Goal: Task Accomplishment & Management: Manage account settings

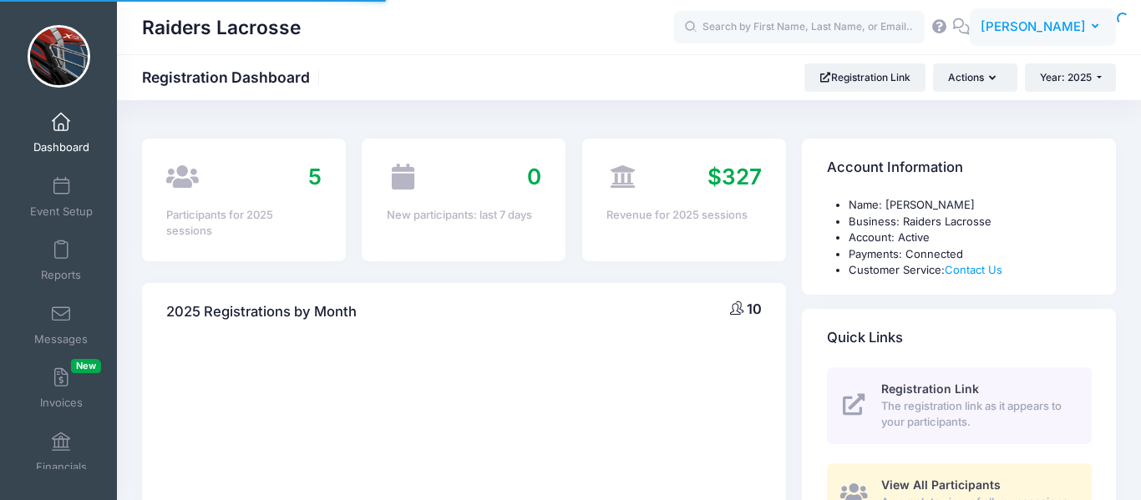
select select
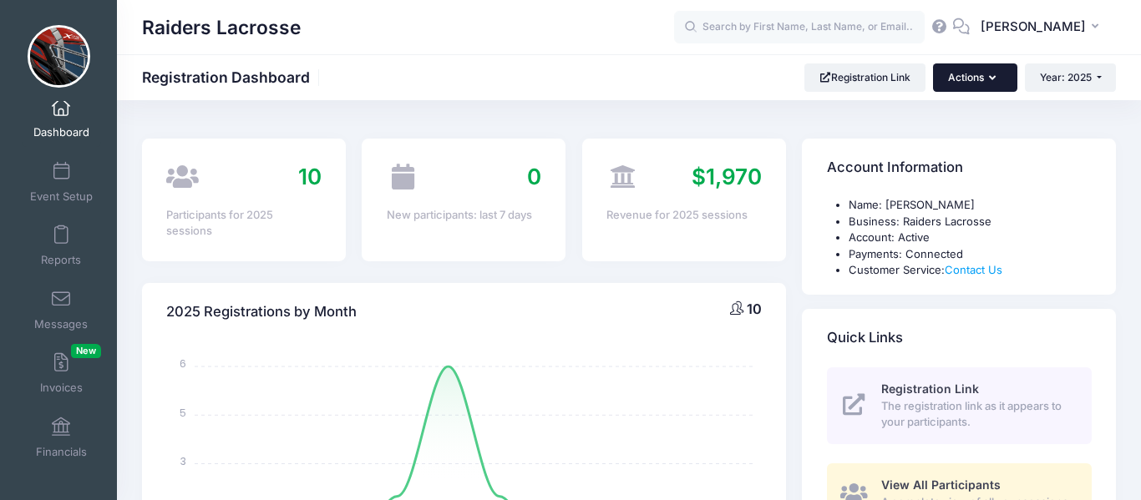
click at [985, 79] on button "Actions" at bounding box center [975, 77] width 84 height 28
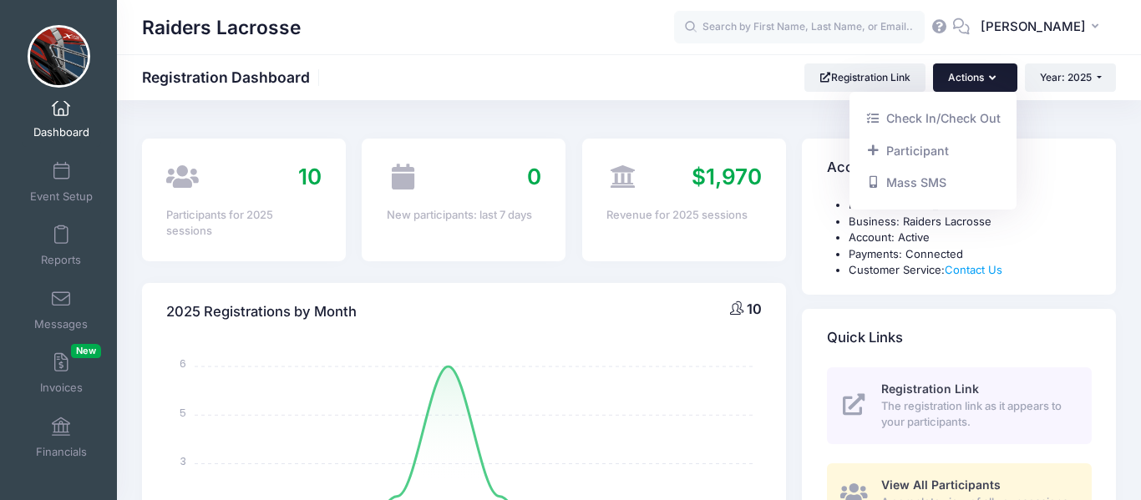
click at [1104, 232] on div "Name: Stephen Duffy Business: Raiders Lacrosse Account: Active Payments: Connec…" at bounding box center [959, 246] width 314 height 98
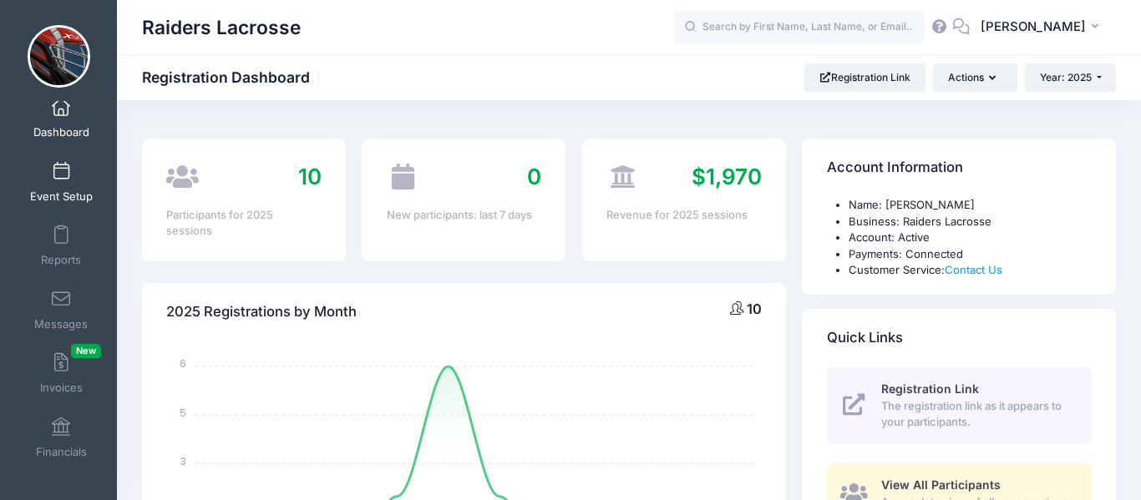
click at [54, 194] on span "Event Setup" at bounding box center [61, 197] width 63 height 14
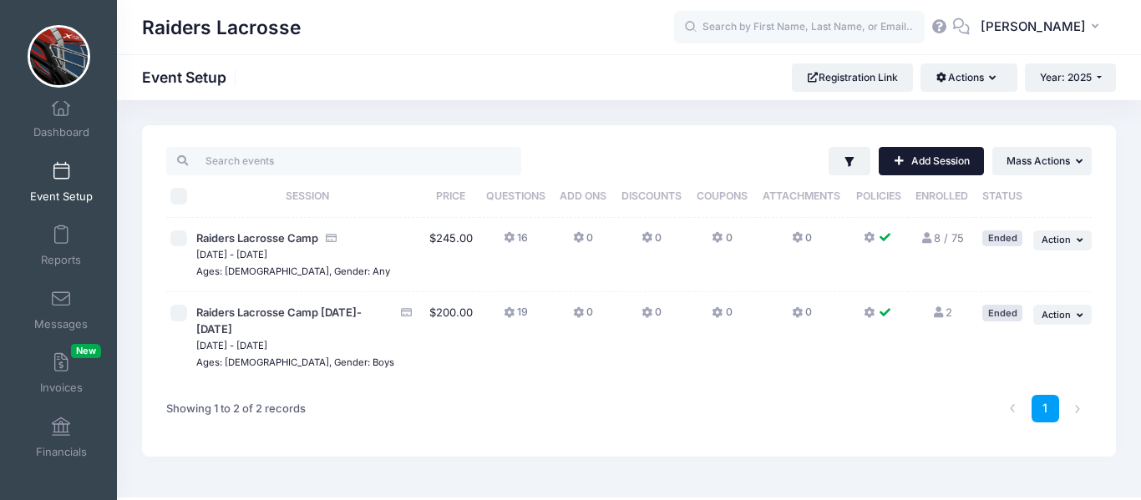
click at [920, 158] on link "Add Session" at bounding box center [931, 161] width 105 height 28
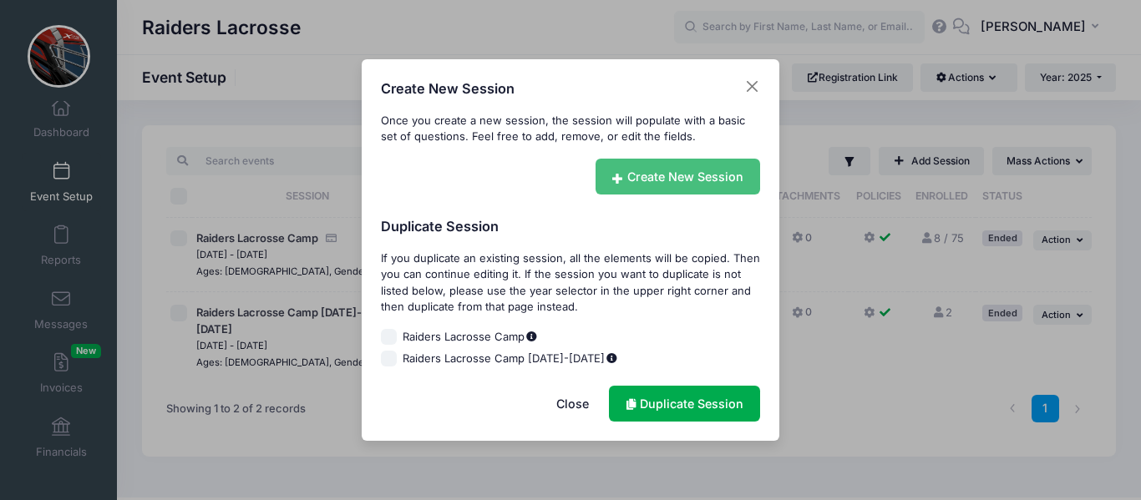
click at [698, 184] on link "Create New Session" at bounding box center [677, 177] width 165 height 36
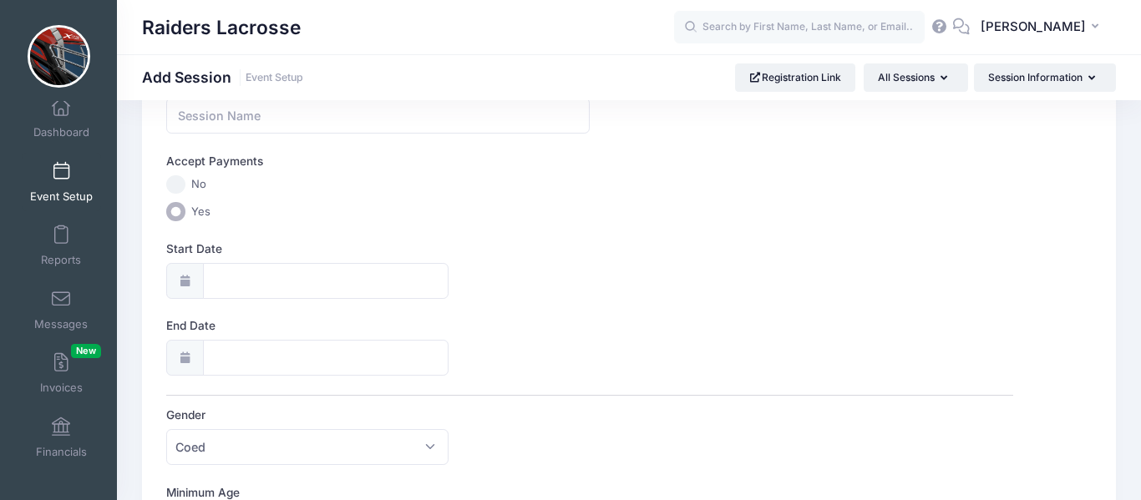
scroll to position [137, 0]
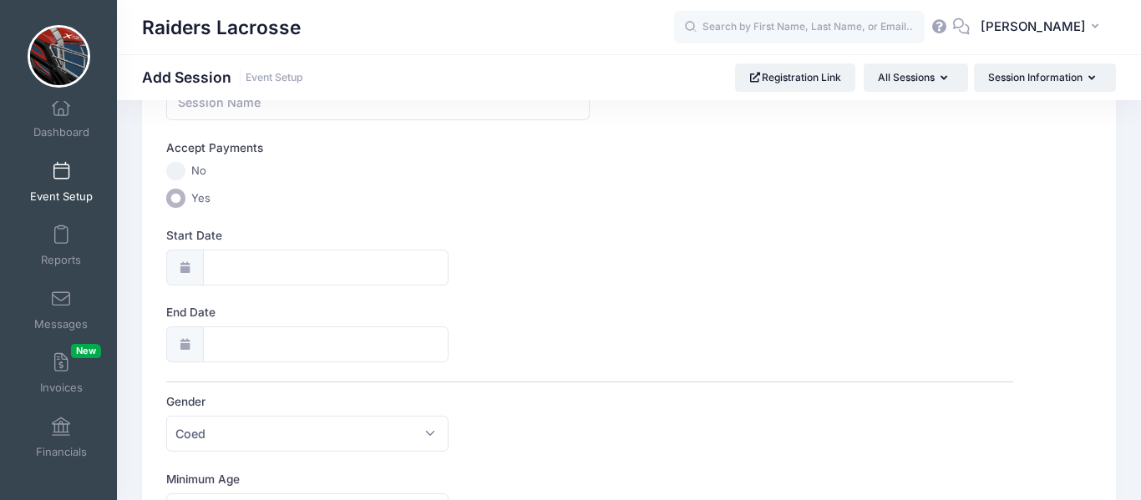
click at [188, 271] on icon at bounding box center [184, 267] width 13 height 11
click at [184, 263] on icon at bounding box center [184, 267] width 13 height 11
click at [225, 355] on input "End Date" at bounding box center [326, 345] width 246 height 36
click at [532, 13] on div "Raiders Lacrosse" at bounding box center [408, 27] width 532 height 38
click at [274, 267] on input "Start Date" at bounding box center [326, 268] width 246 height 36
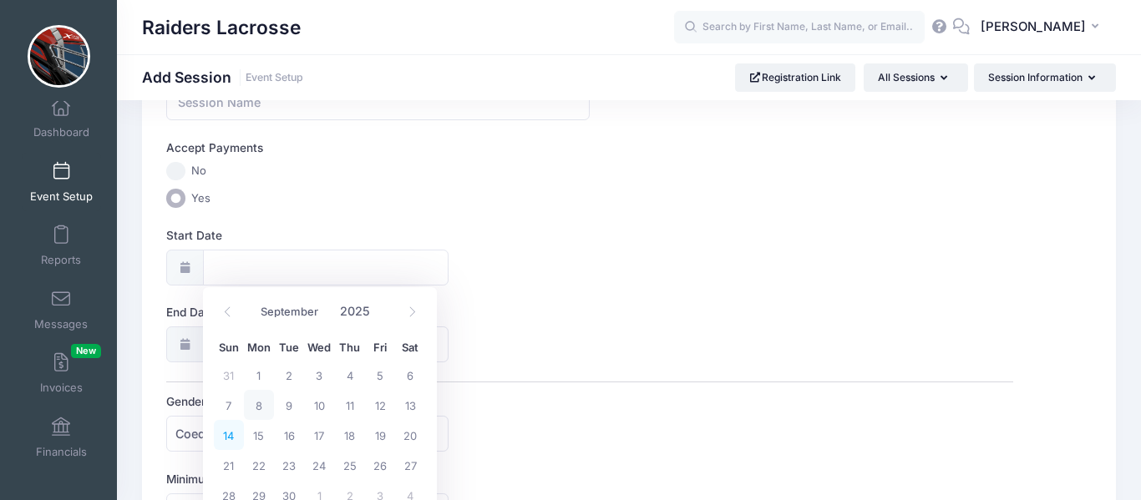
click at [226, 435] on span "14" at bounding box center [229, 435] width 30 height 30
type input "09/14/2025"
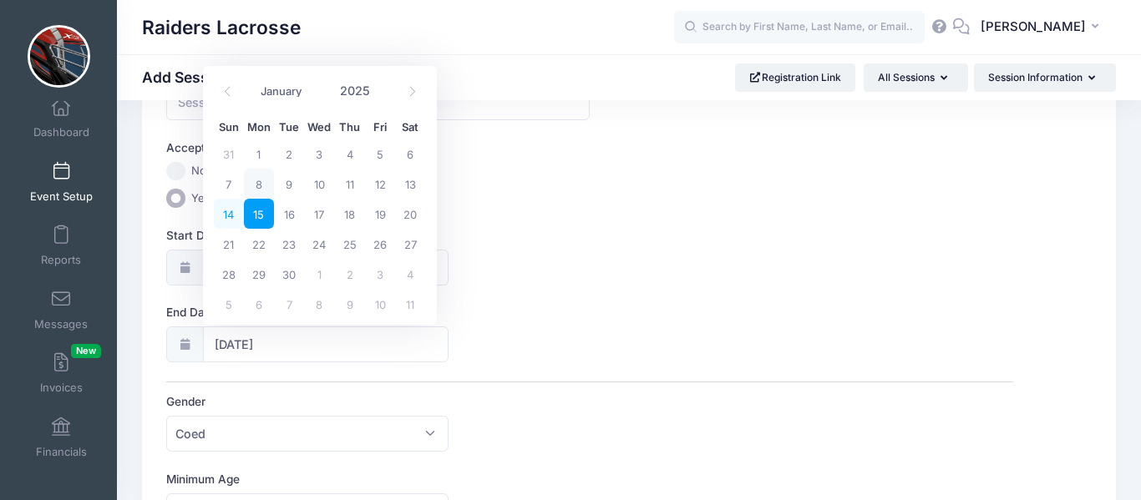
click at [232, 217] on span "14" at bounding box center [229, 214] width 30 height 30
type input "09/14/2025"
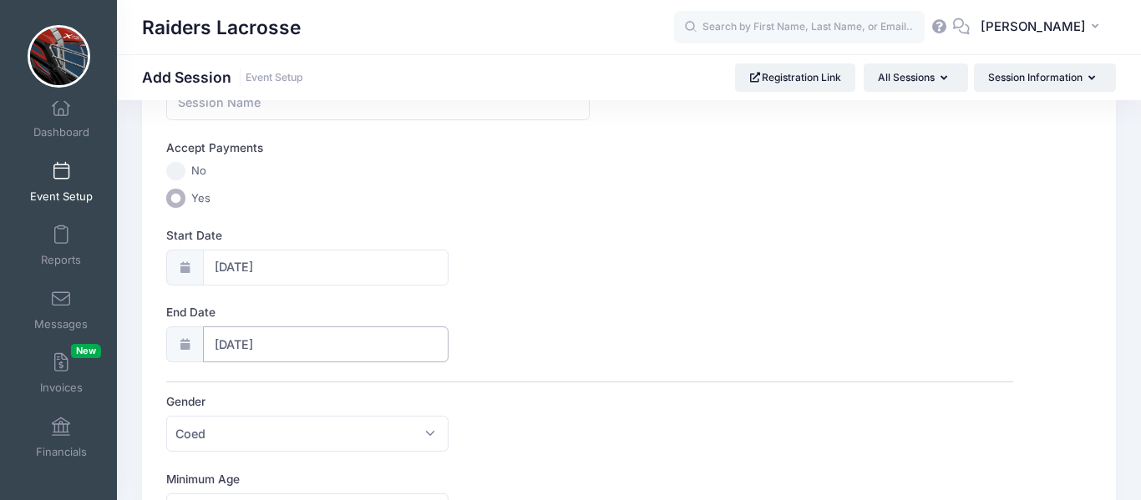
click at [249, 352] on input "09/14/2025" at bounding box center [326, 345] width 246 height 36
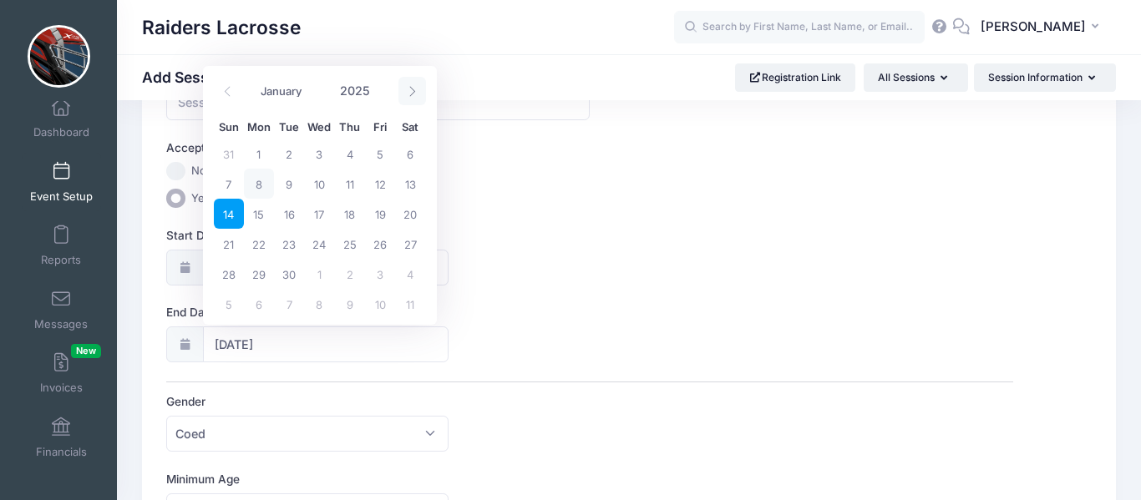
click at [411, 96] on icon at bounding box center [412, 91] width 11 height 11
select select "9"
click at [232, 277] on span "26" at bounding box center [229, 274] width 30 height 30
type input "10/26/2025"
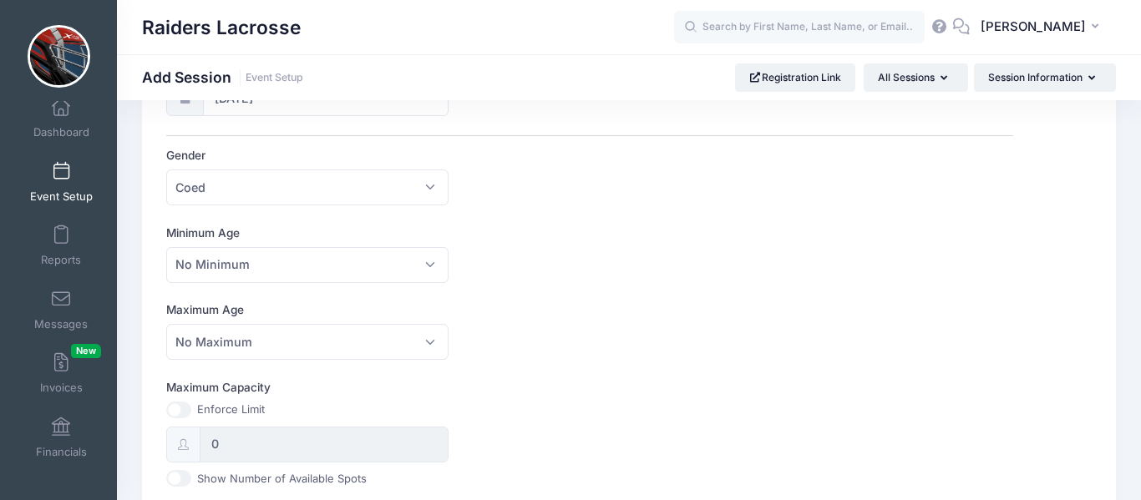
scroll to position [384, 0]
click at [428, 185] on span "Coed" at bounding box center [307, 187] width 282 height 36
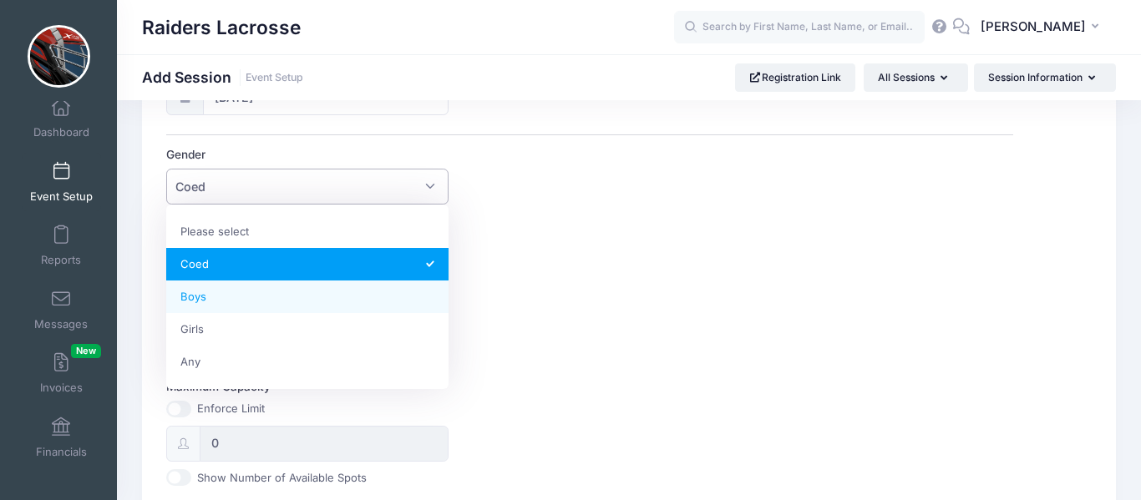
select select "Boys"
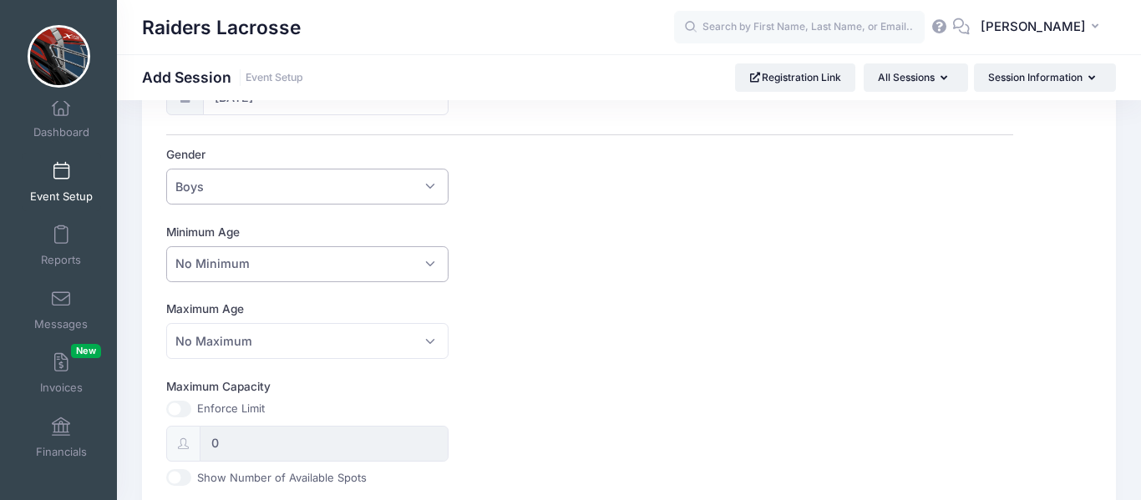
click at [329, 271] on span "No Minimum" at bounding box center [307, 264] width 282 height 36
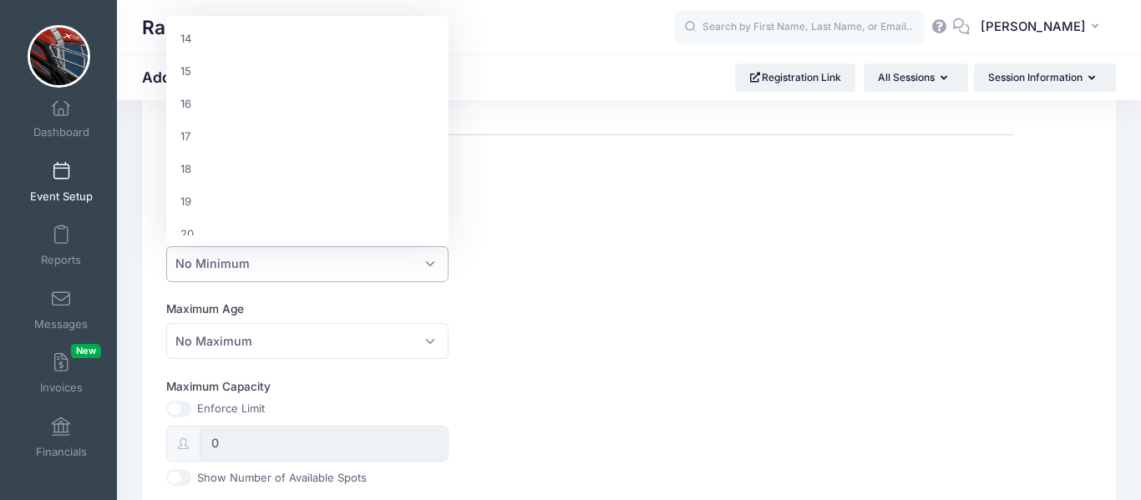
scroll to position [464, 0]
click at [732, 313] on div "Maximum Age No Maximum 1 2 3 4 5 6 7 8 9 10 11 12 13 14 15 16 17 18 19 20 21 22…" at bounding box center [589, 330] width 847 height 58
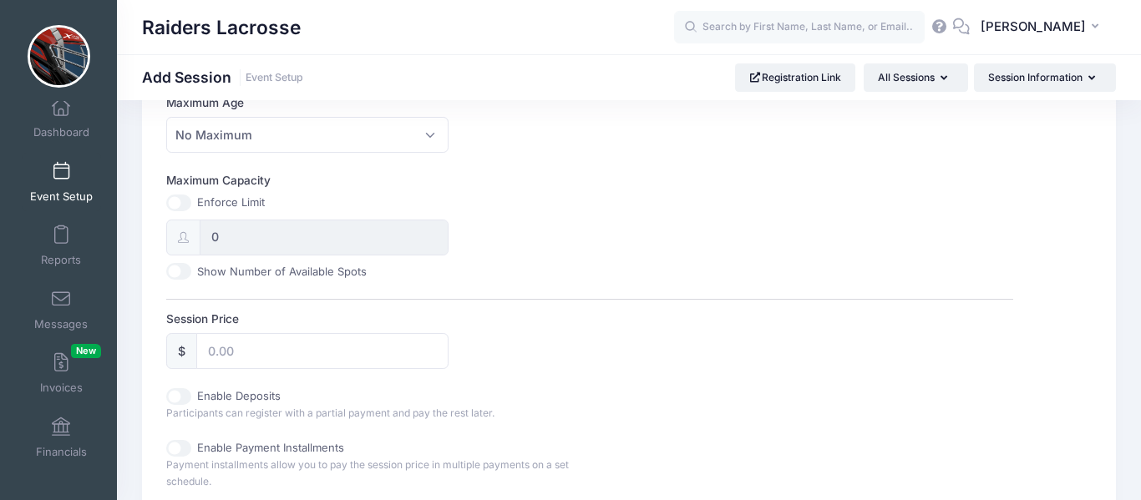
scroll to position [612, 0]
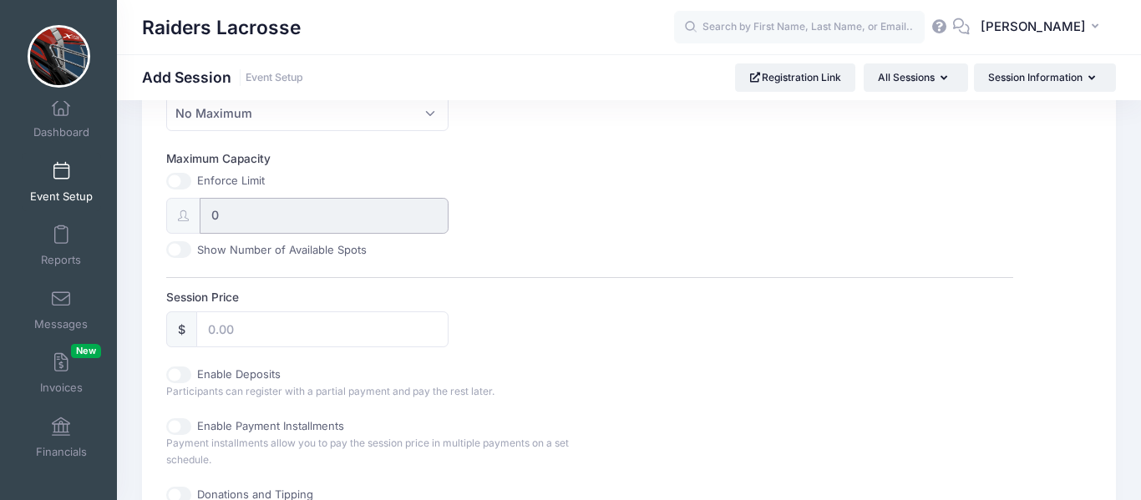
click at [237, 221] on input "0" at bounding box center [324, 216] width 249 height 36
click at [229, 214] on input "0" at bounding box center [324, 216] width 249 height 36
click at [231, 210] on input "0" at bounding box center [324, 216] width 249 height 36
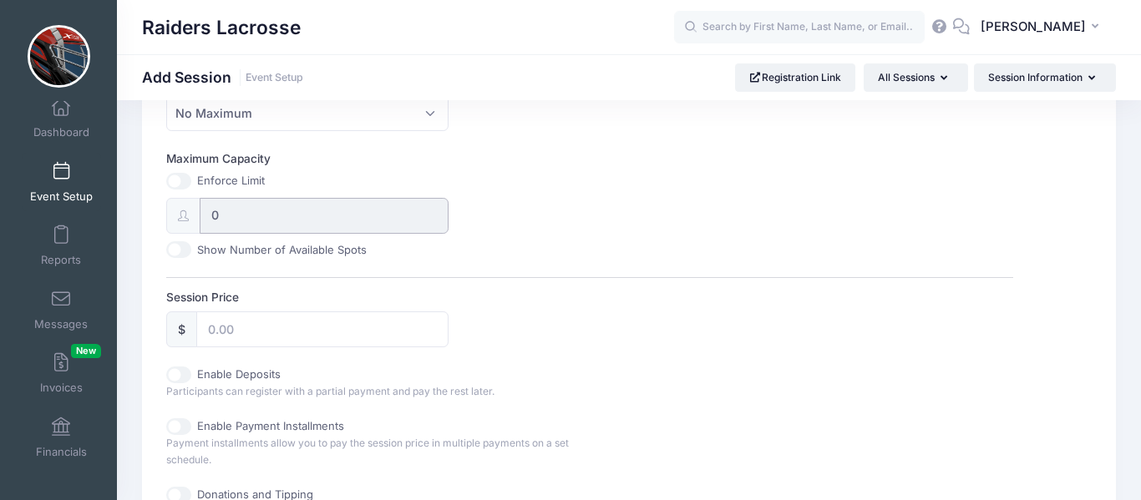
click at [231, 210] on input "0" at bounding box center [324, 216] width 249 height 36
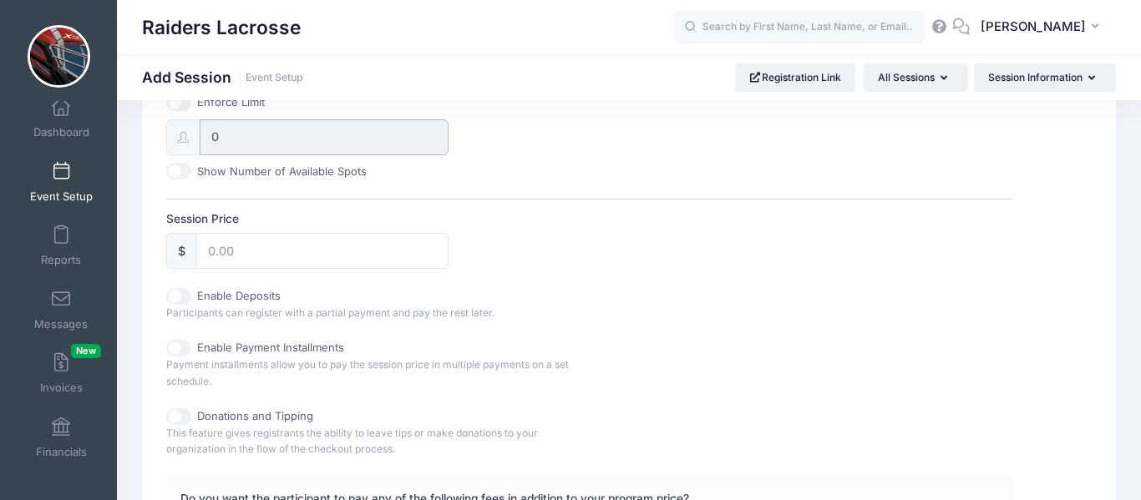
scroll to position [694, 0]
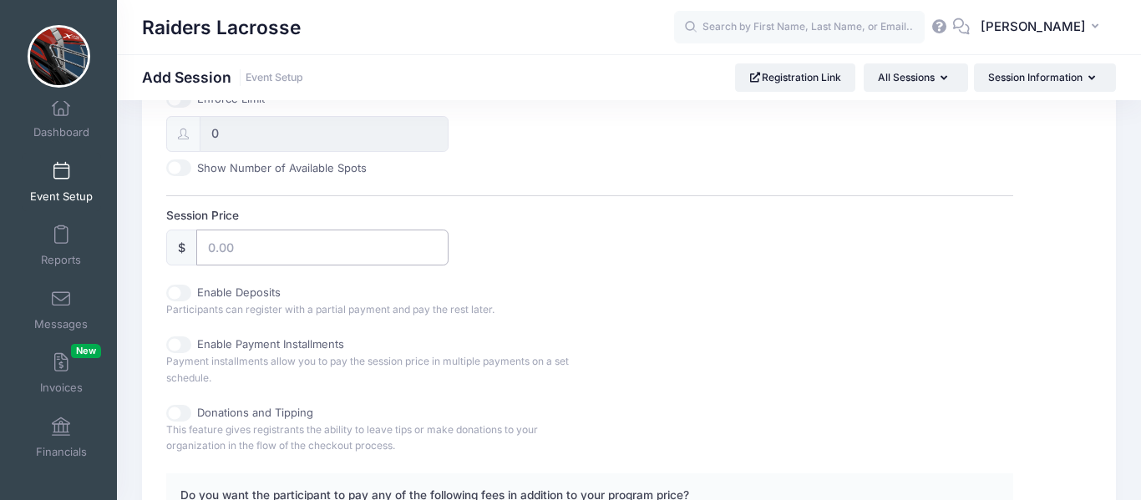
click at [375, 256] on input "Session Price" at bounding box center [322, 248] width 252 height 36
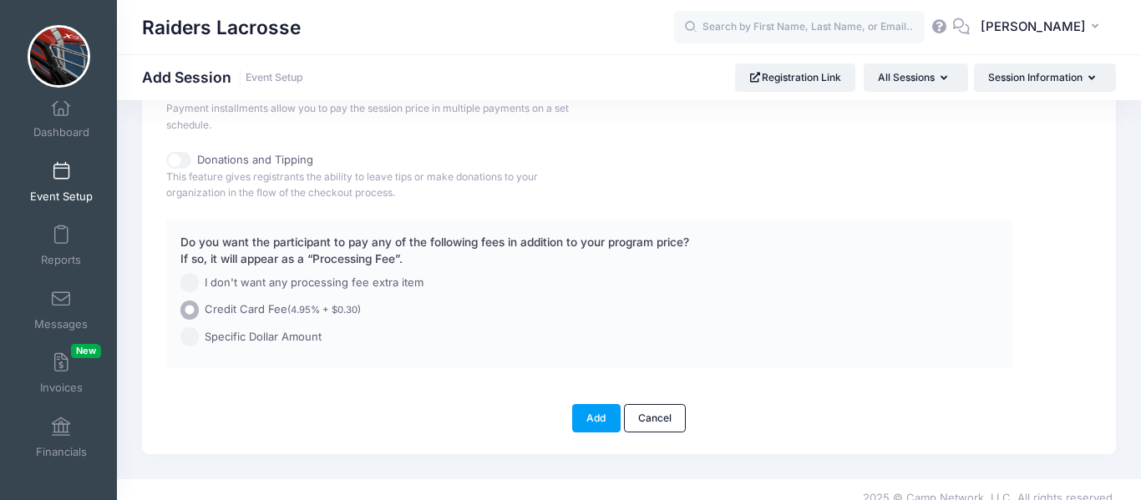
scroll to position [965, 0]
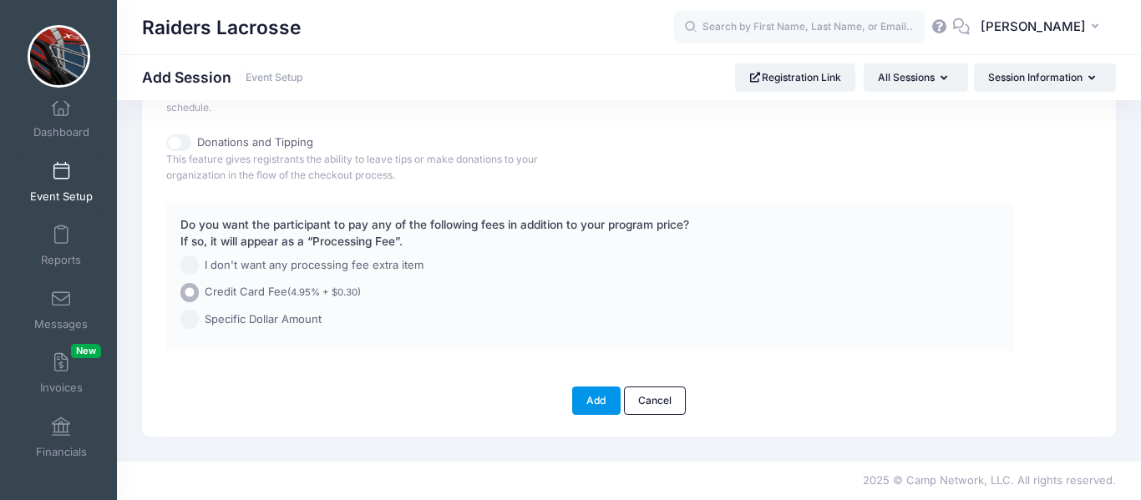
type input "125.00"
click at [590, 394] on button "Add" at bounding box center [596, 401] width 48 height 28
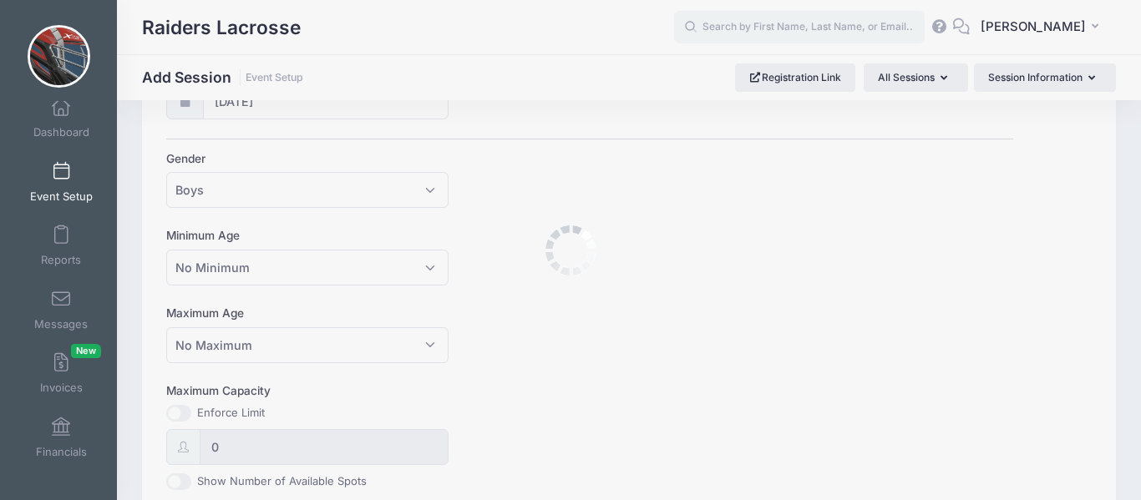
scroll to position [112, 0]
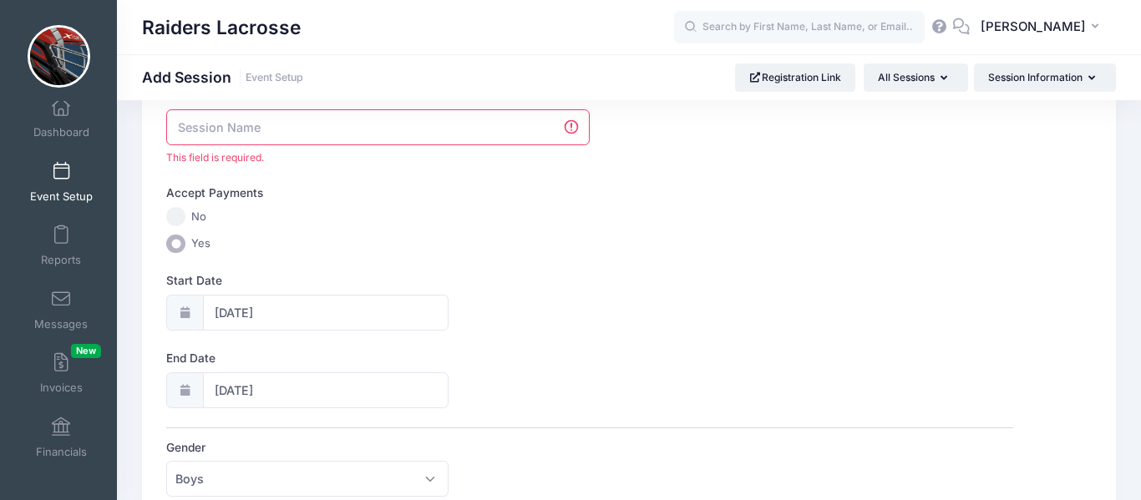
click at [364, 117] on input "Session Name" at bounding box center [377, 127] width 423 height 36
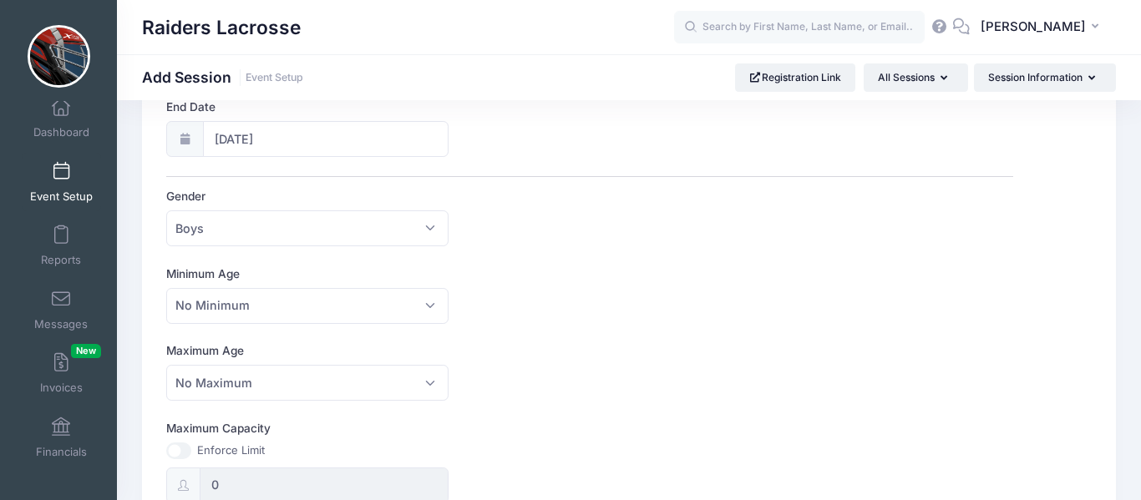
scroll to position [965, 0]
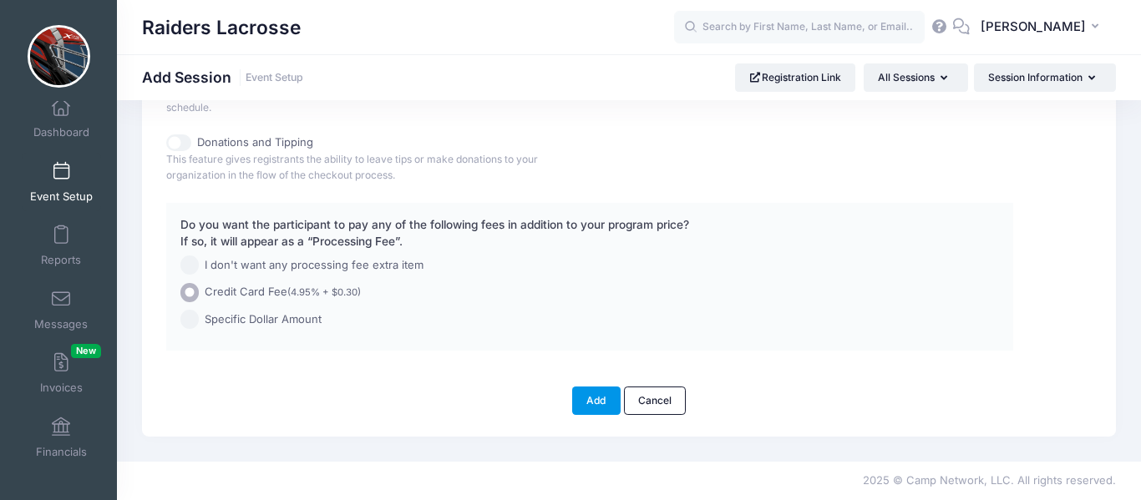
type input "2025 Raiders Fall Ball"
click at [604, 407] on button "Add" at bounding box center [596, 401] width 48 height 28
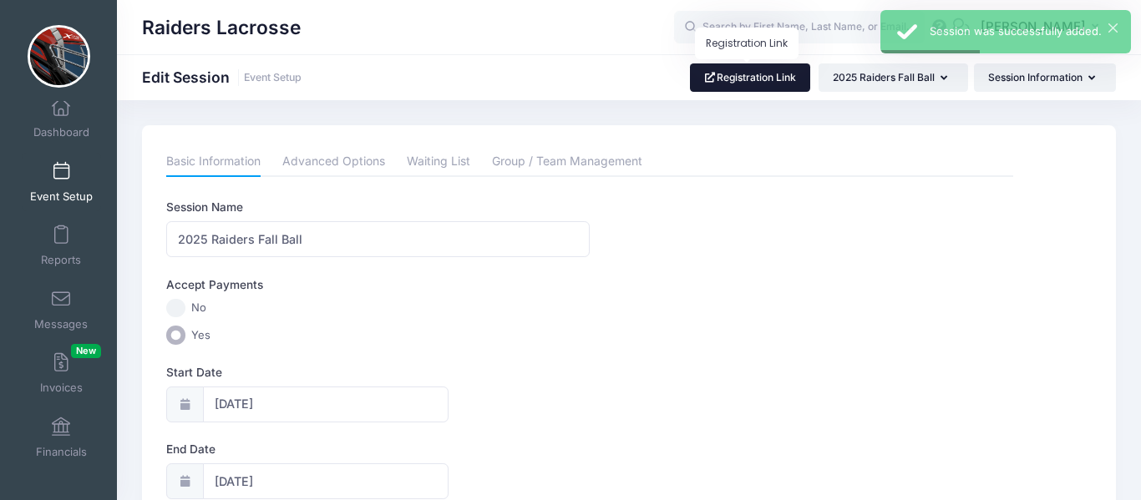
click at [737, 76] on link "Registration Link" at bounding box center [750, 77] width 121 height 28
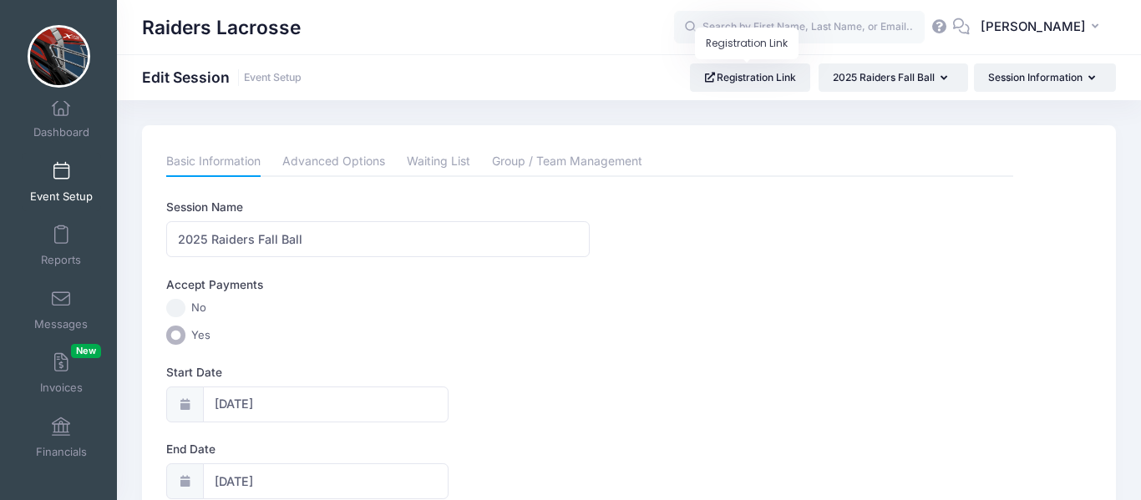
click at [65, 187] on link "Event Setup" at bounding box center [61, 182] width 79 height 58
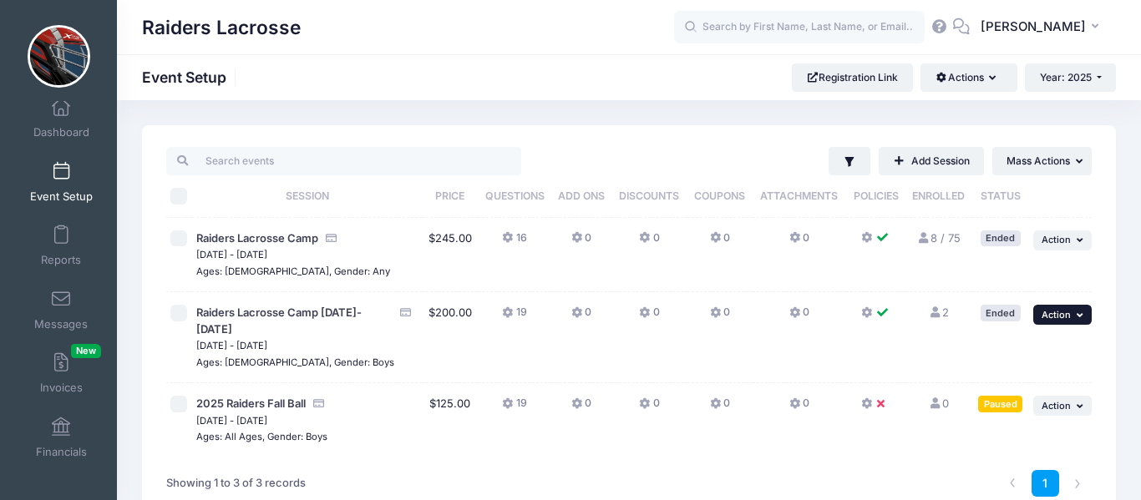
click at [1080, 316] on icon "button" at bounding box center [1082, 315] width 10 height 9
click at [1016, 266] on td "Ended" at bounding box center [1000, 255] width 57 height 75
click at [1071, 396] on button "... Action" at bounding box center [1062, 406] width 58 height 20
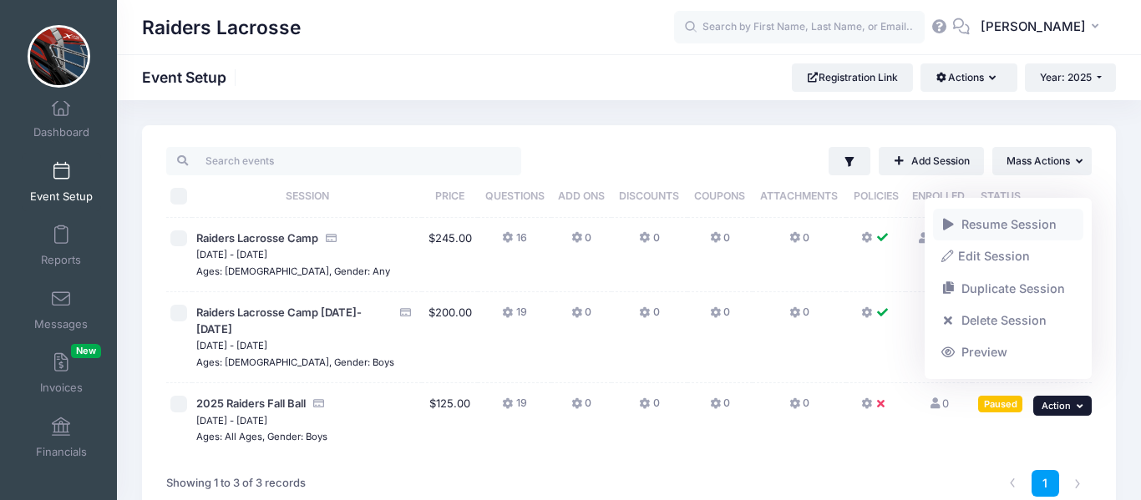
click at [1028, 229] on link "Resume Session" at bounding box center [1008, 225] width 151 height 32
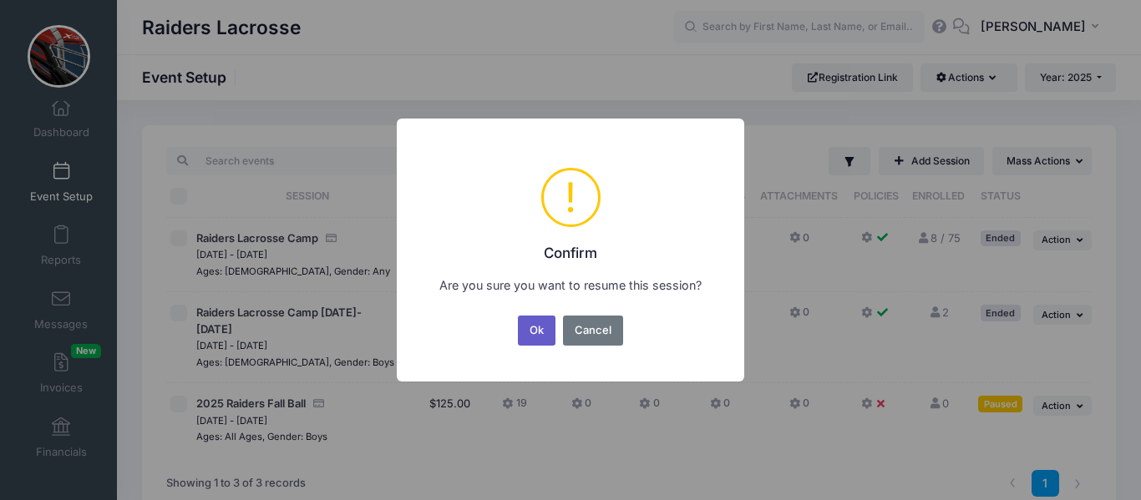
click at [543, 332] on button "Ok" at bounding box center [537, 331] width 38 height 30
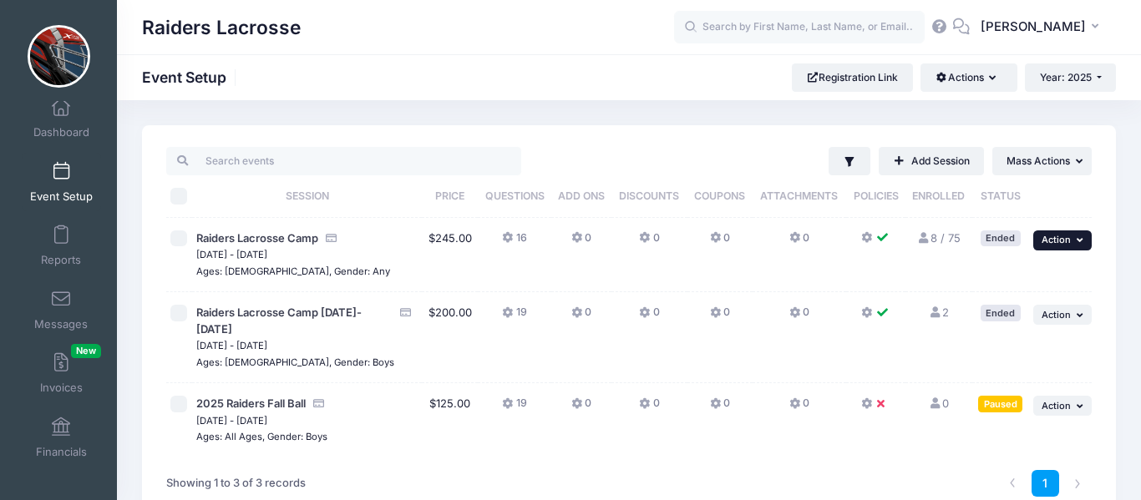
click at [1077, 246] on button "... Action" at bounding box center [1062, 241] width 58 height 20
click at [1029, 276] on link "Edit Session" at bounding box center [1008, 277] width 151 height 32
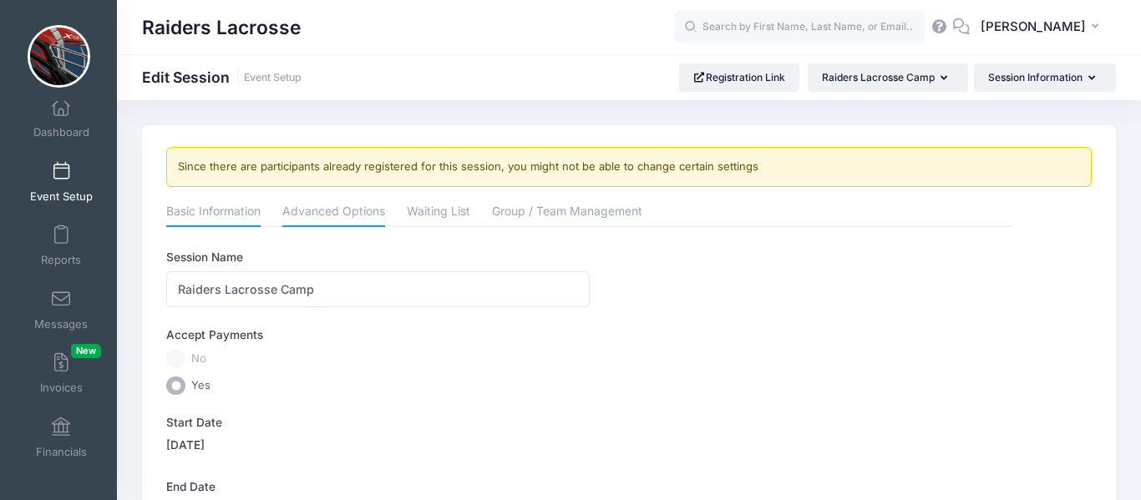
click at [357, 211] on link "Advanced Options" at bounding box center [333, 213] width 103 height 30
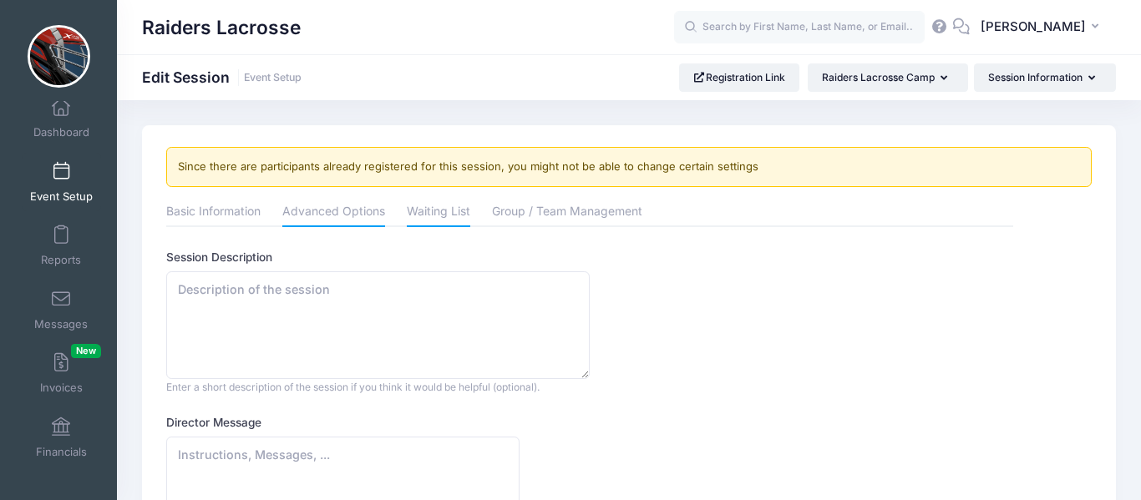
click at [449, 220] on link "Waiting List" at bounding box center [438, 213] width 63 height 30
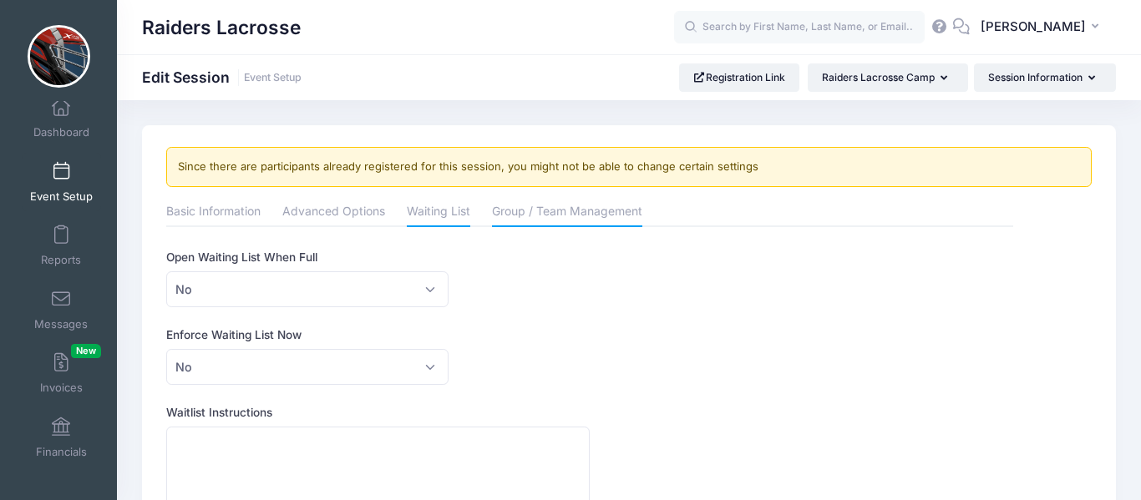
click at [548, 213] on link "Group / Team Management" at bounding box center [567, 213] width 150 height 30
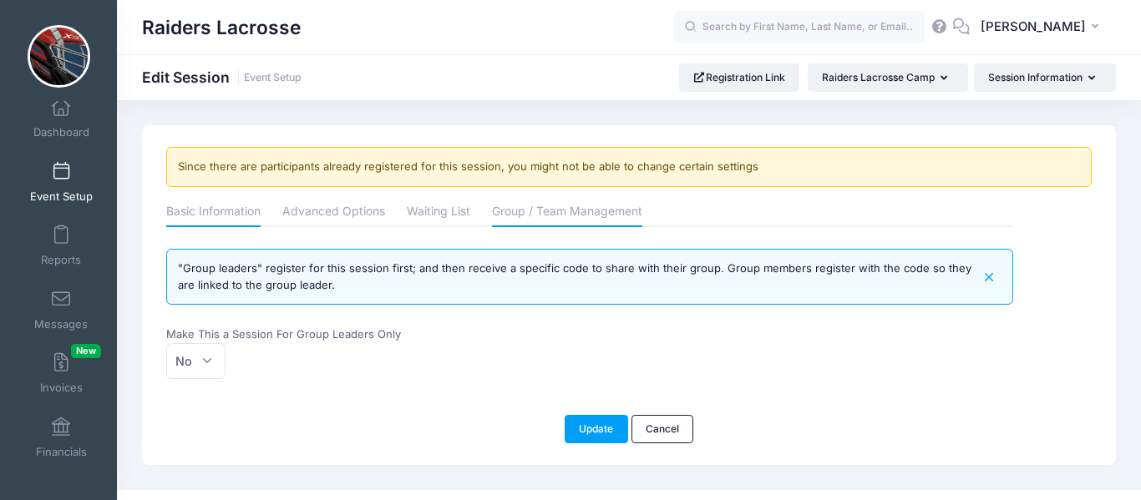
click at [218, 219] on link "Basic Information" at bounding box center [213, 213] width 94 height 30
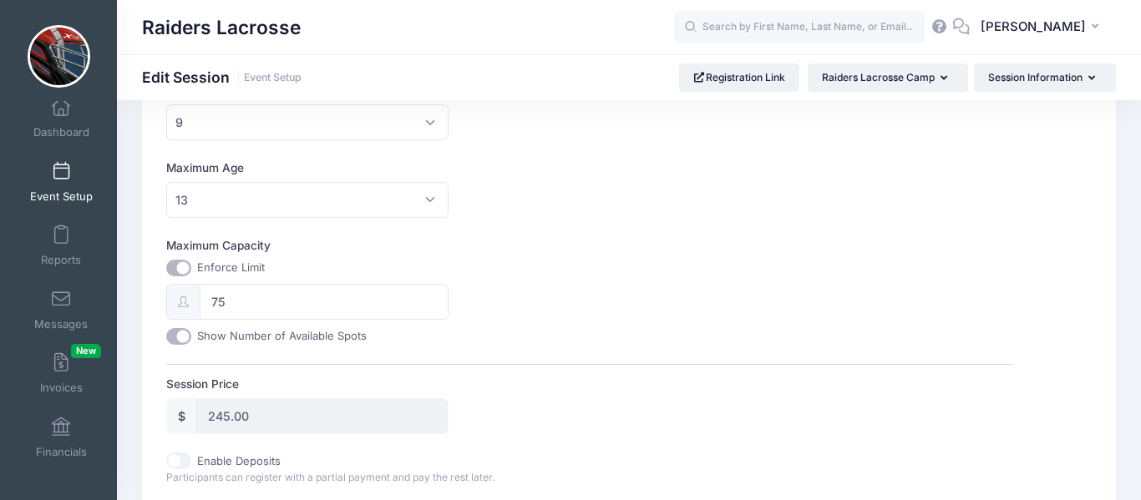
scroll to position [519, 0]
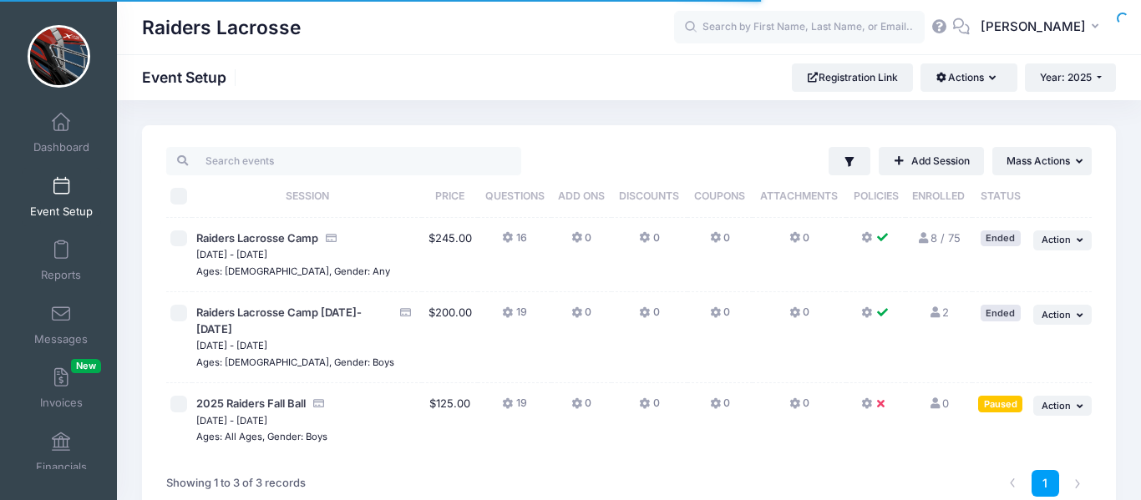
scroll to position [15, 0]
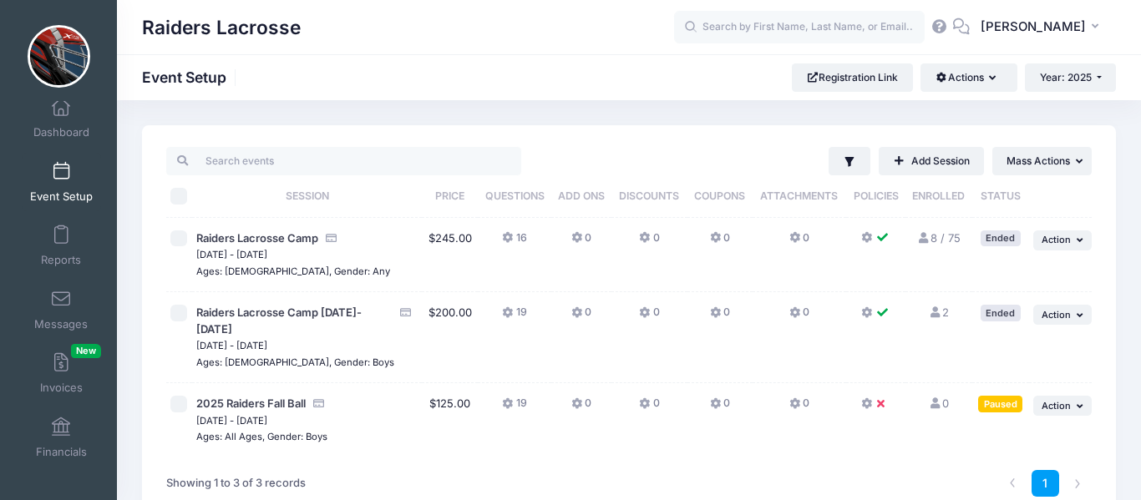
click at [874, 396] on button at bounding box center [876, 408] width 30 height 24
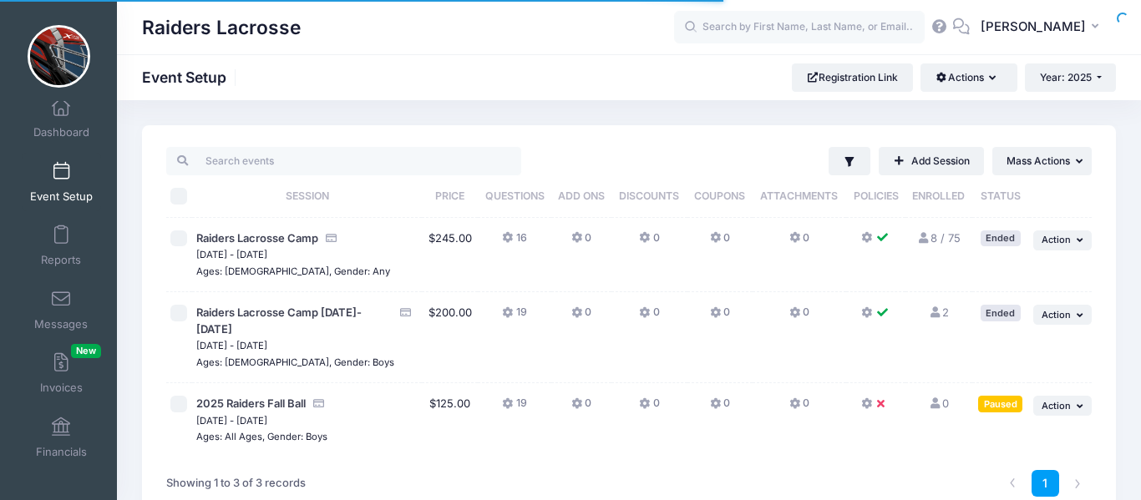
click at [870, 313] on icon at bounding box center [867, 313] width 13 height 0
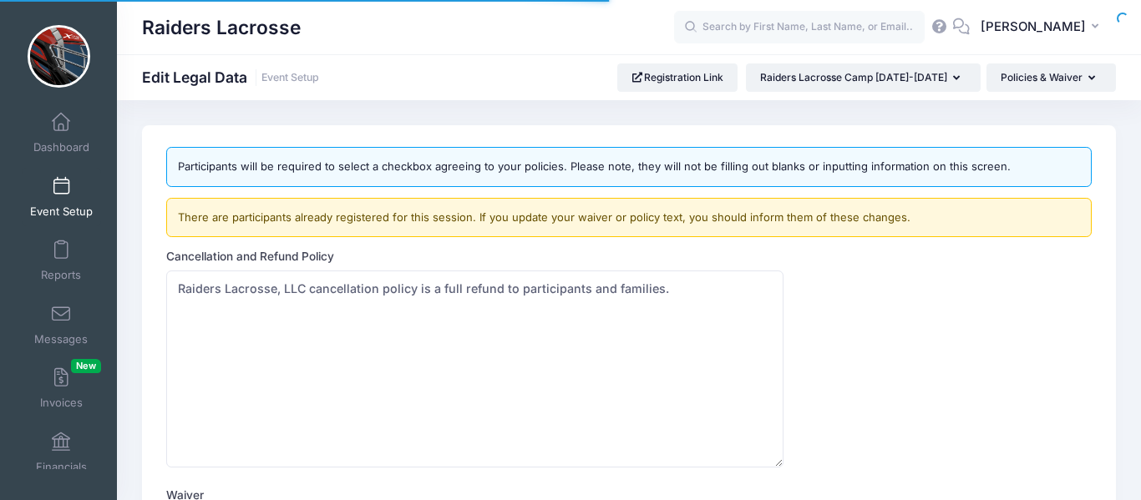
scroll to position [15, 0]
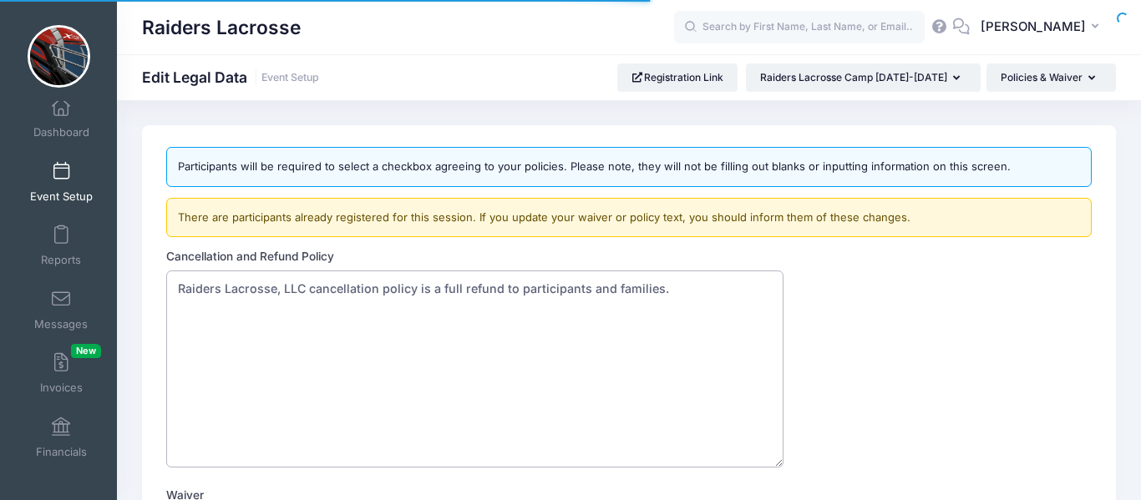
click at [483, 284] on textarea "Raiders Lacrosse, LLC cancellation policy is a full refund to participants and …" at bounding box center [474, 369] width 616 height 197
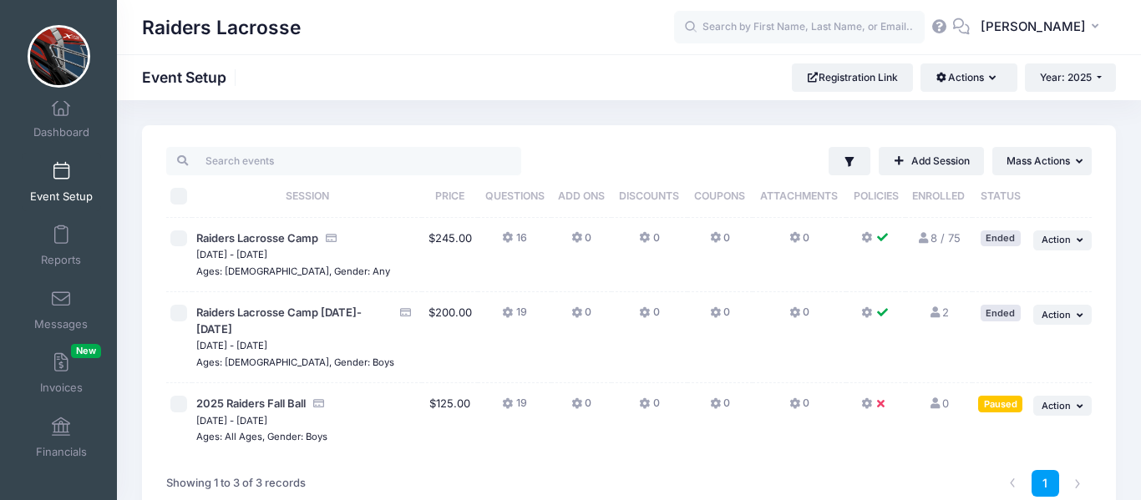
click at [869, 404] on icon at bounding box center [867, 404] width 13 height 0
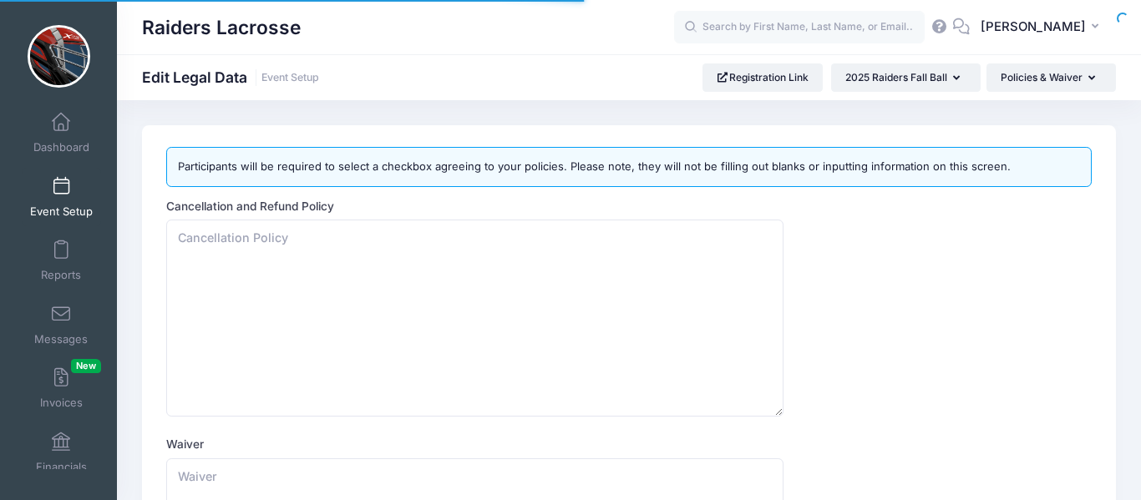
scroll to position [15, 0]
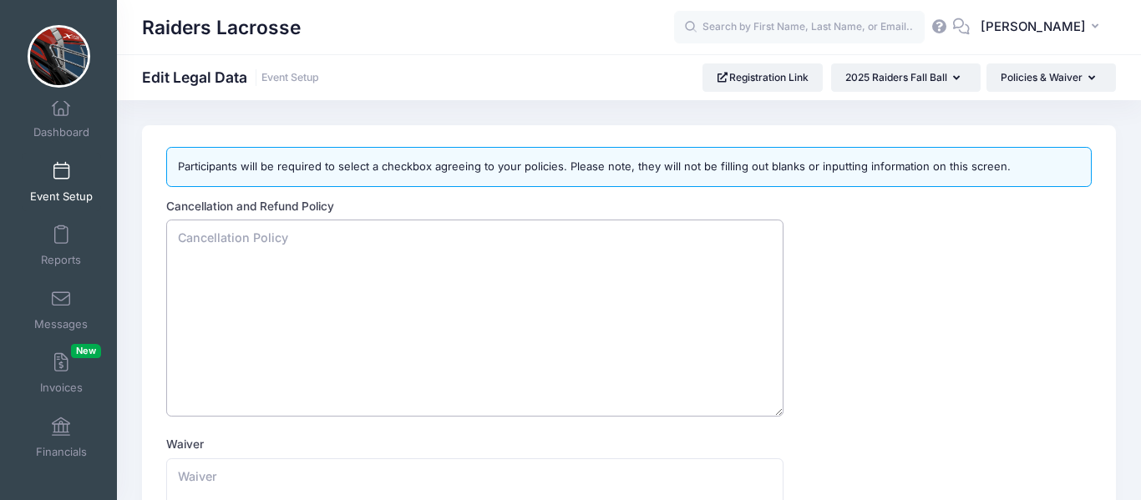
click at [317, 241] on textarea "Cancellation and Refund Policy" at bounding box center [474, 318] width 616 height 197
paste textarea "Raiders Lacrosse, LLC cancellation policy is a full refund to participants and …"
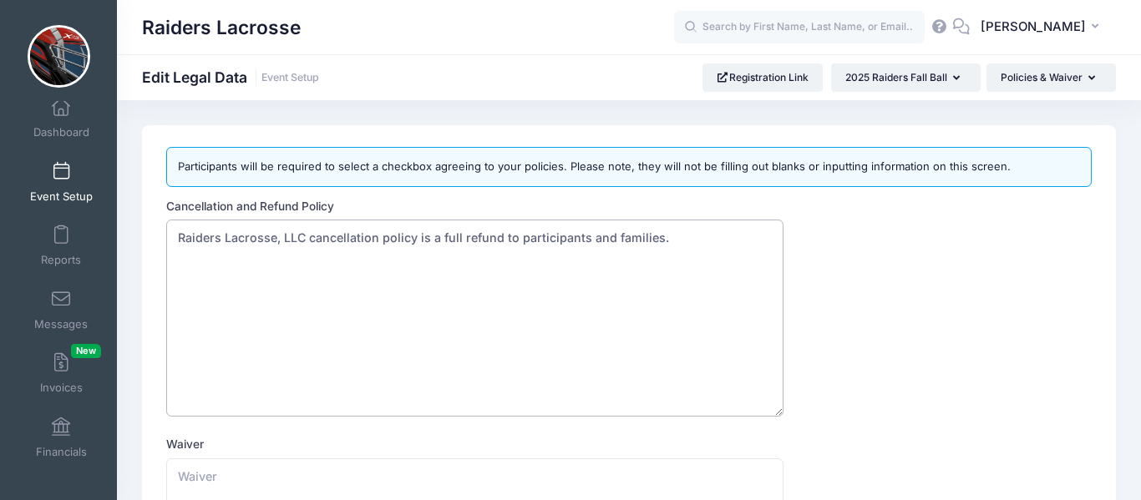
drag, startPoint x: 682, startPoint y: 240, endPoint x: 449, endPoint y: 238, distance: 233.9
click at [449, 238] on textarea "Raiders Lacrosse, LLC cancellation policy is a full refund to participants and …" at bounding box center [474, 318] width 616 height 197
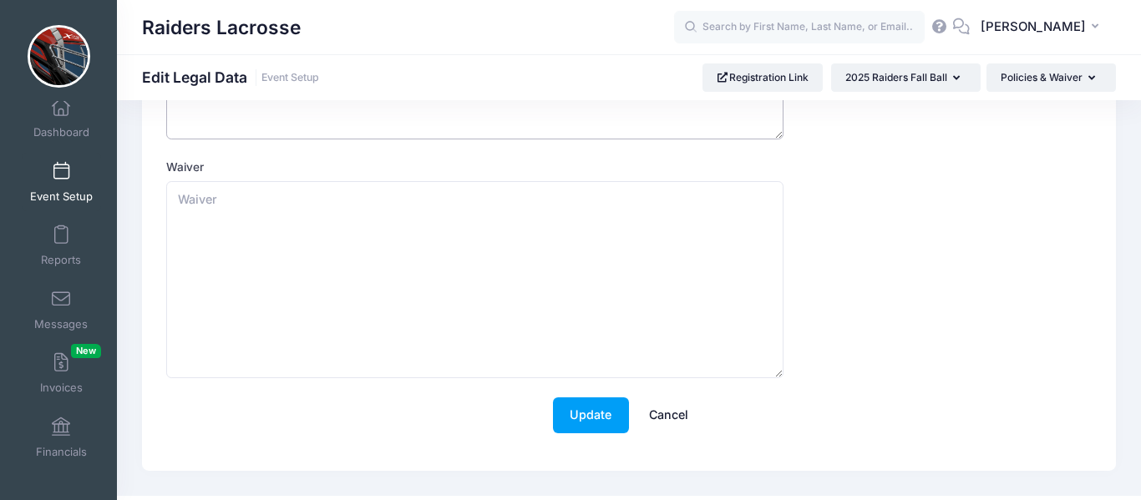
scroll to position [281, 0]
type textarea "Raiders Lacrosse, LLC cancellation policy is a percentage participation refund …"
click at [567, 402] on button "Update" at bounding box center [591, 412] width 76 height 36
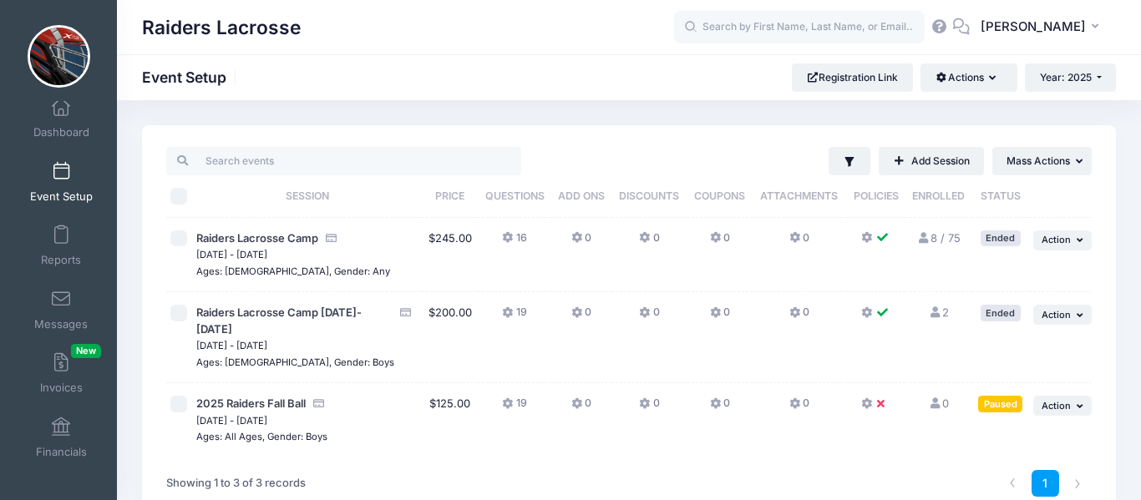
click at [870, 313] on icon at bounding box center [867, 313] width 13 height 0
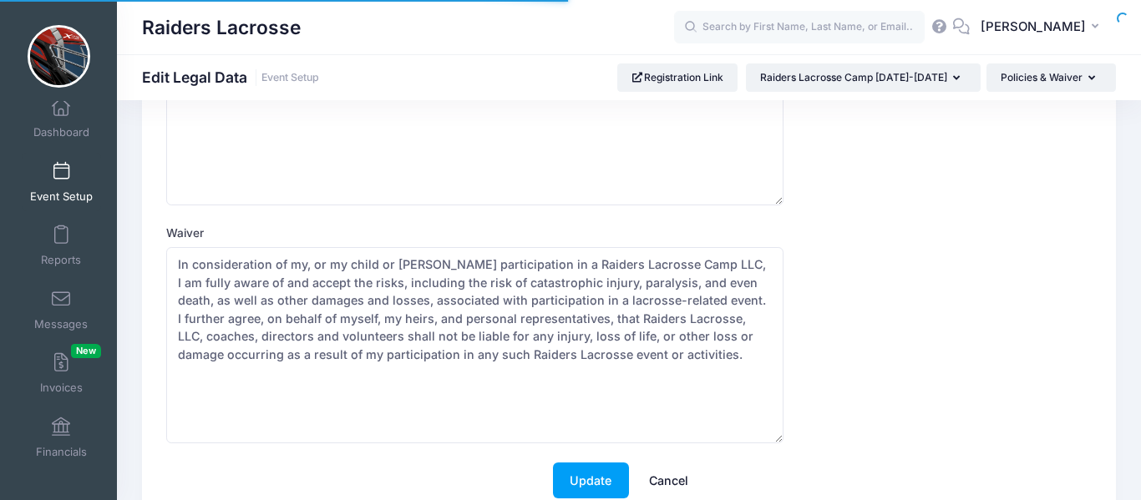
scroll to position [263, 0]
click at [419, 307] on textarea "In consideration of my, or my child or [PERSON_NAME] participation in a Raiders…" at bounding box center [474, 344] width 616 height 197
click at [419, 307] on textarea "In consideration of my, or my child or ward’s participation in a Raiders Lacros…" at bounding box center [474, 344] width 616 height 197
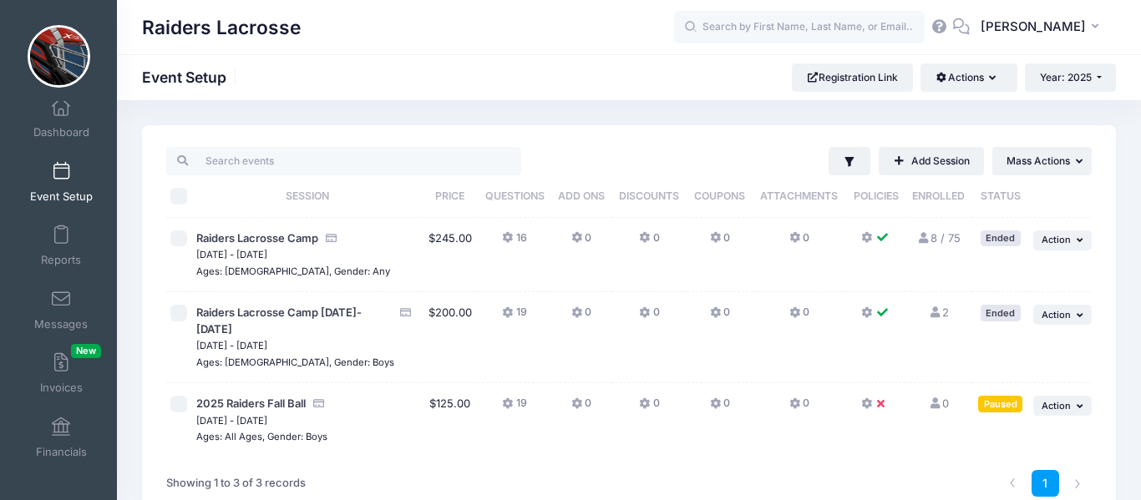
click at [871, 404] on icon at bounding box center [867, 404] width 13 height 0
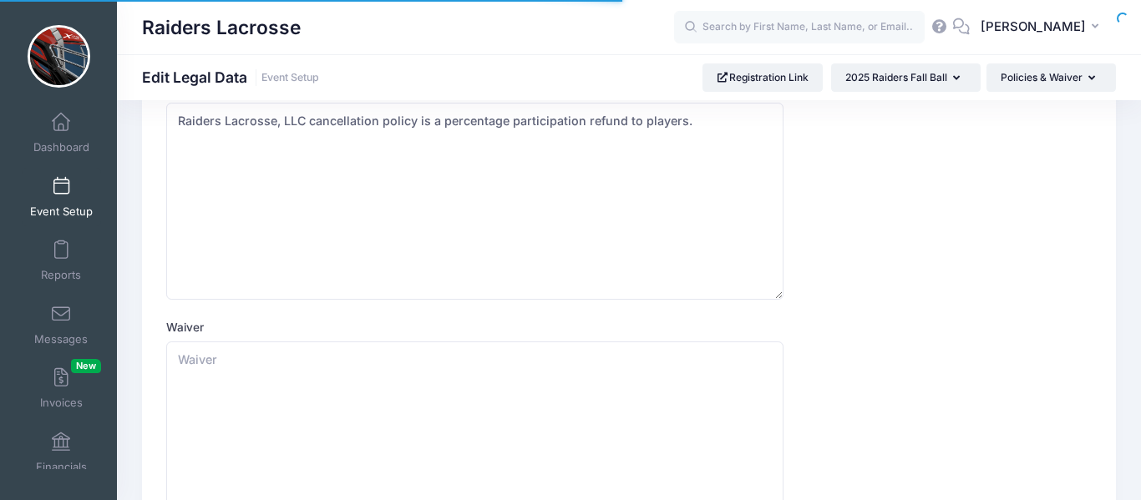
scroll to position [15, 0]
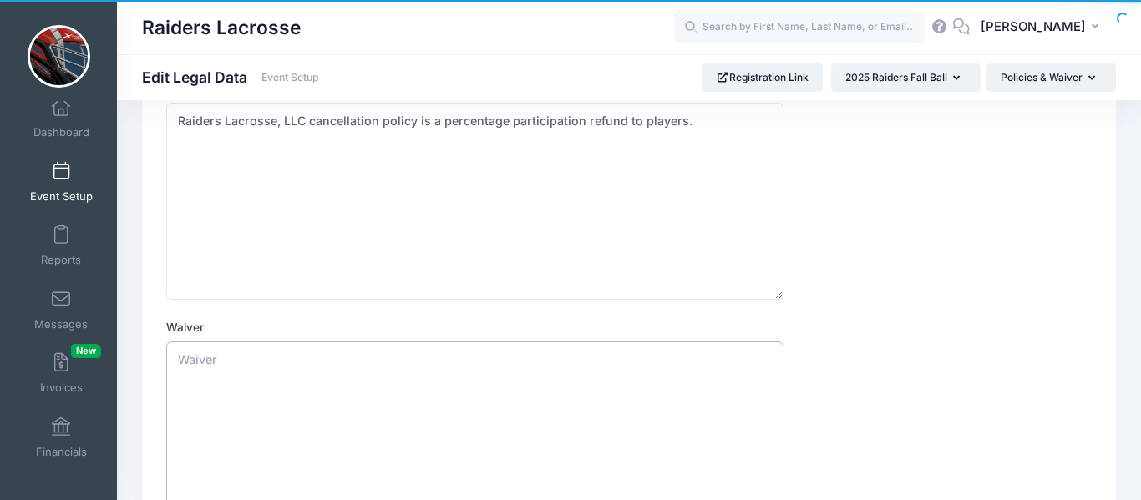
click at [443, 367] on textarea "Waiver" at bounding box center [474, 440] width 616 height 197
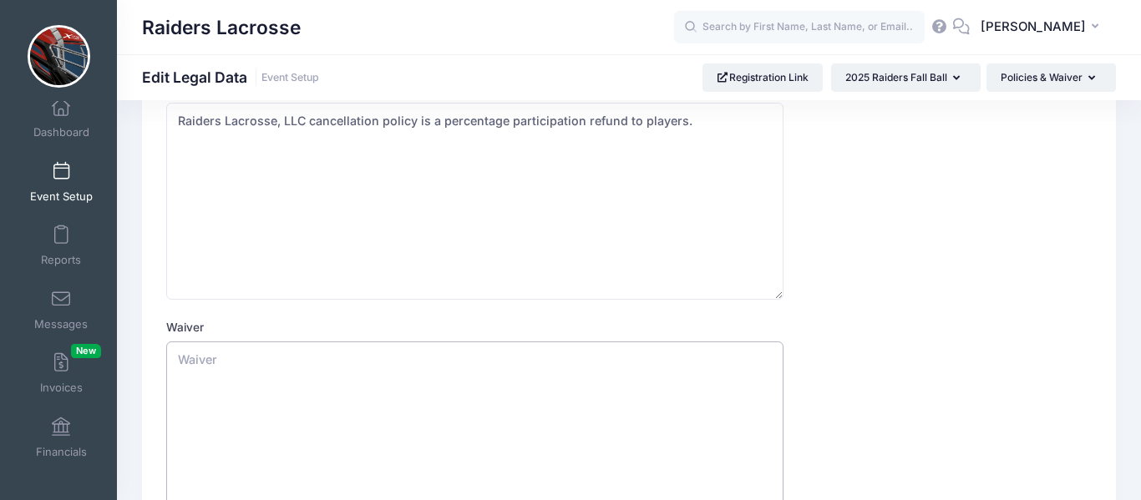
paste textarea "In consideration of my, or my child or [PERSON_NAME] participation in a Raiders…"
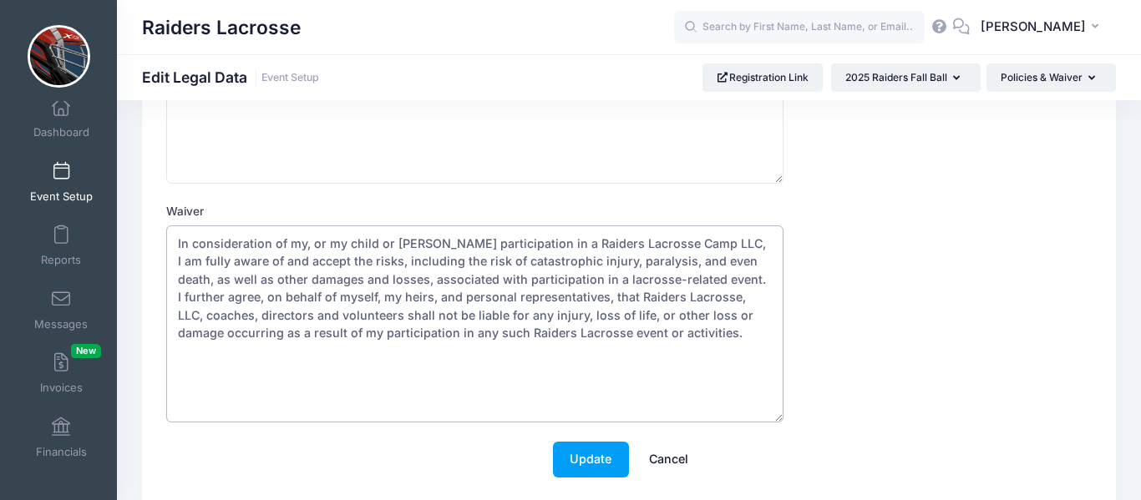
scroll to position [312, 0]
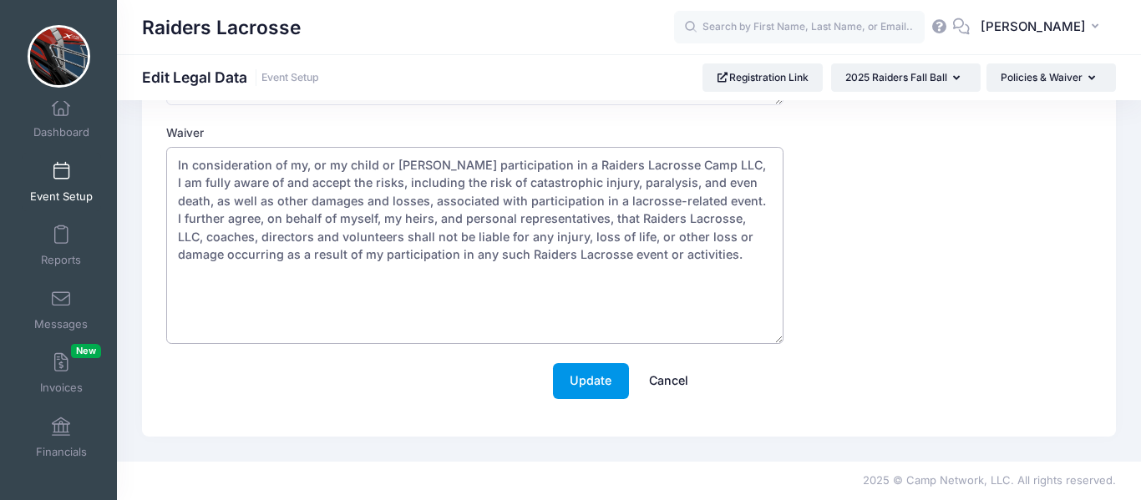
type textarea "In consideration of my, or my child or [PERSON_NAME] participation in a Raiders…"
click at [601, 378] on button "Update" at bounding box center [591, 381] width 76 height 36
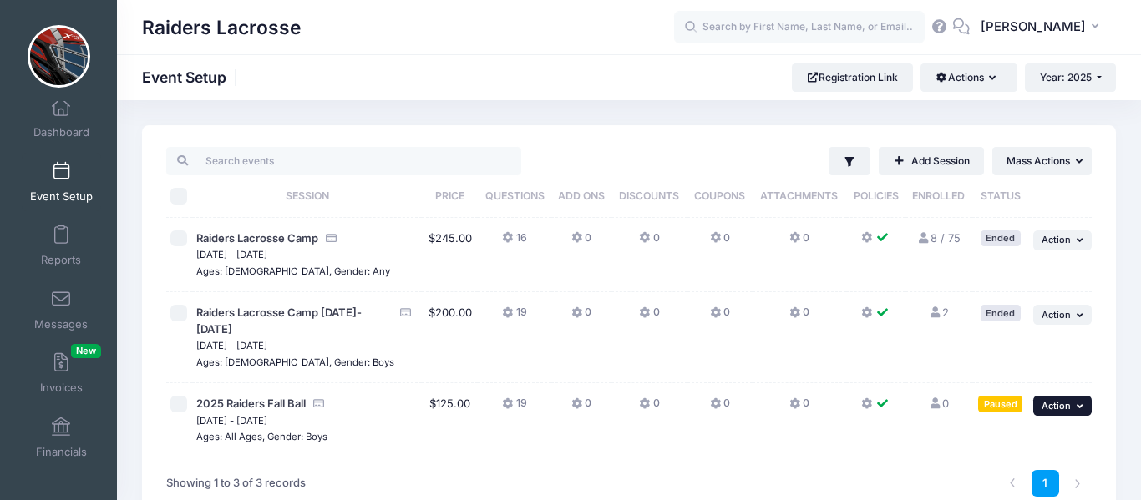
click at [1077, 396] on button "... Action" at bounding box center [1062, 406] width 58 height 20
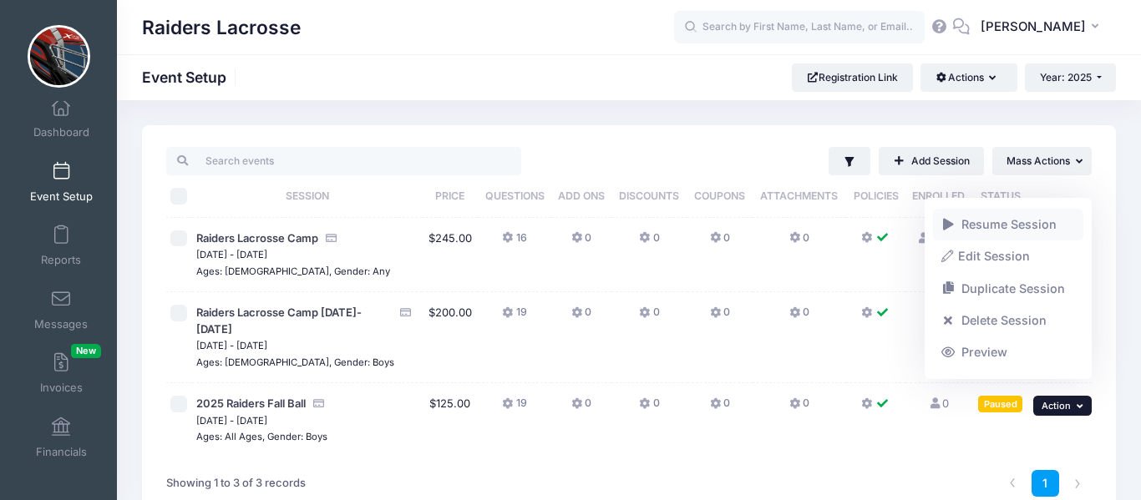
click at [1027, 221] on link "Resume Session" at bounding box center [1008, 225] width 151 height 32
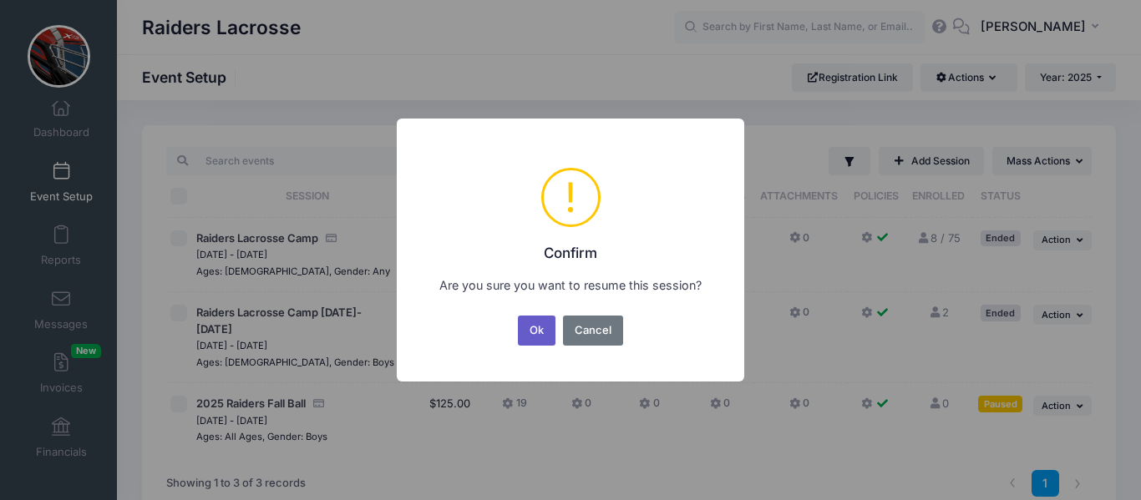
click at [535, 336] on button "Ok" at bounding box center [537, 331] width 38 height 30
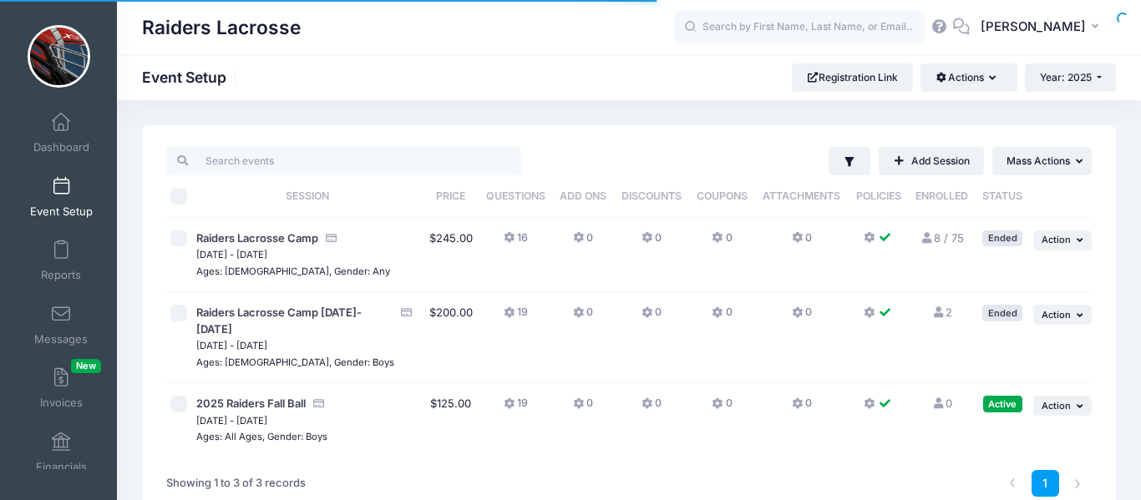
scroll to position [15, 0]
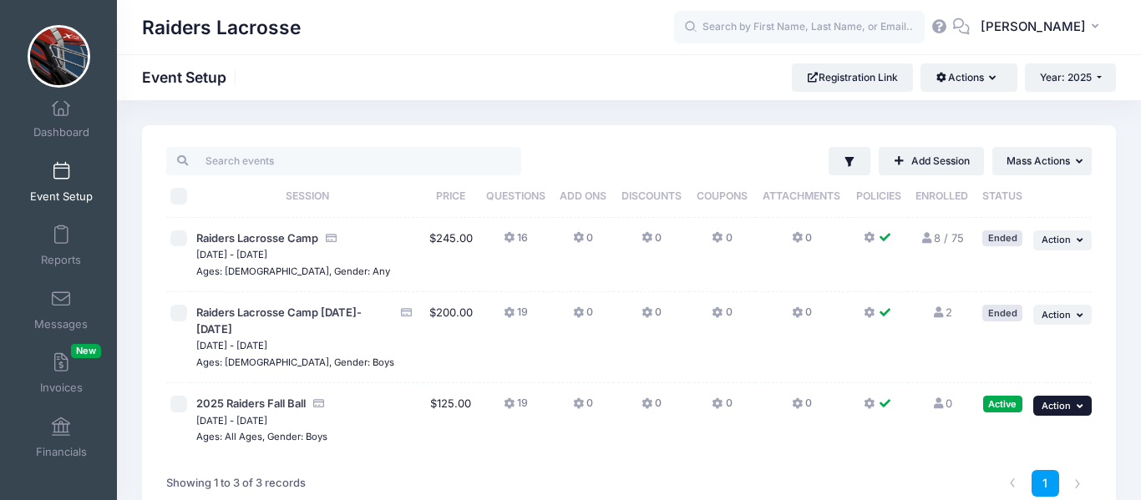
click at [1055, 400] on span "Action" at bounding box center [1055, 406] width 29 height 12
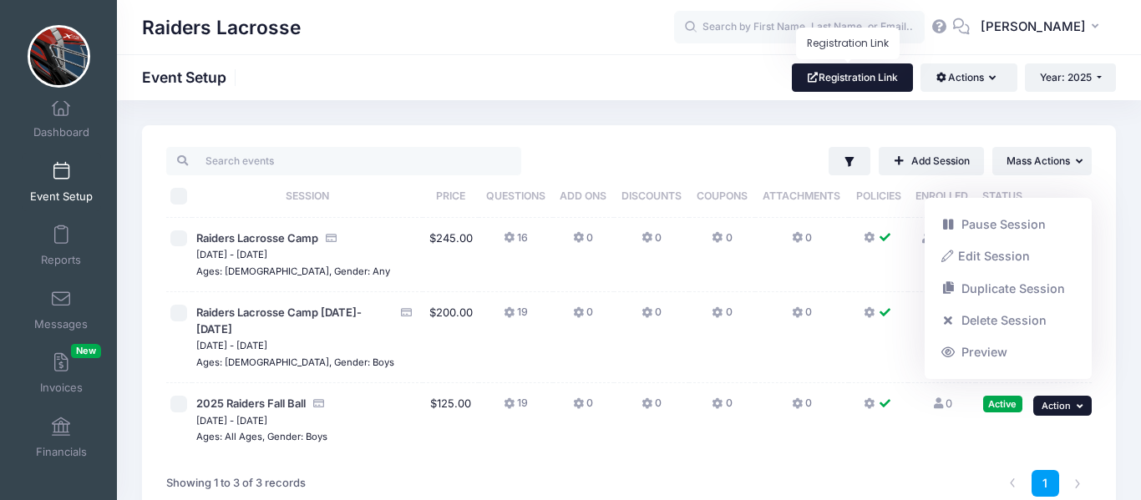
click at [854, 88] on link "Registration Link" at bounding box center [852, 77] width 121 height 28
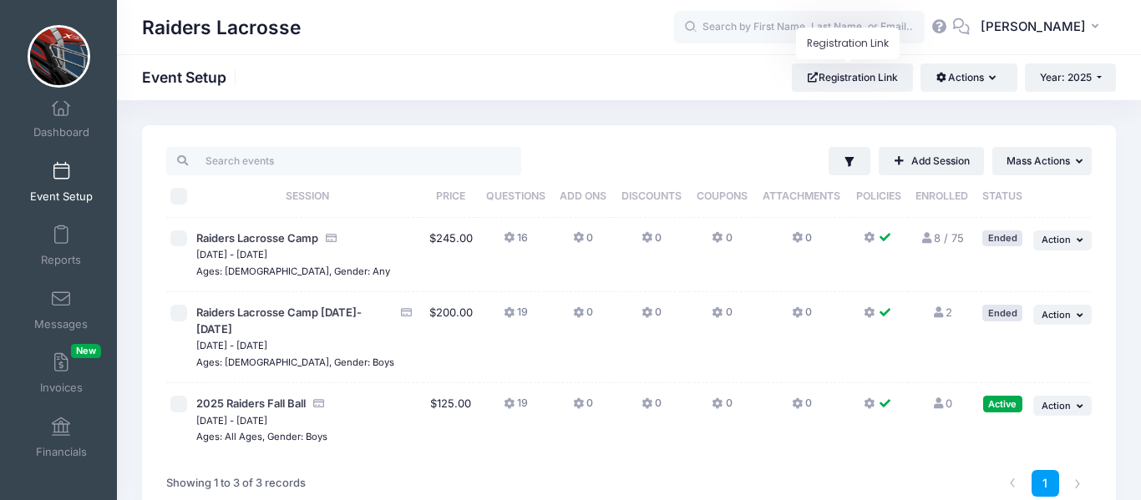
click at [509, 404] on icon at bounding box center [510, 404] width 13 height 0
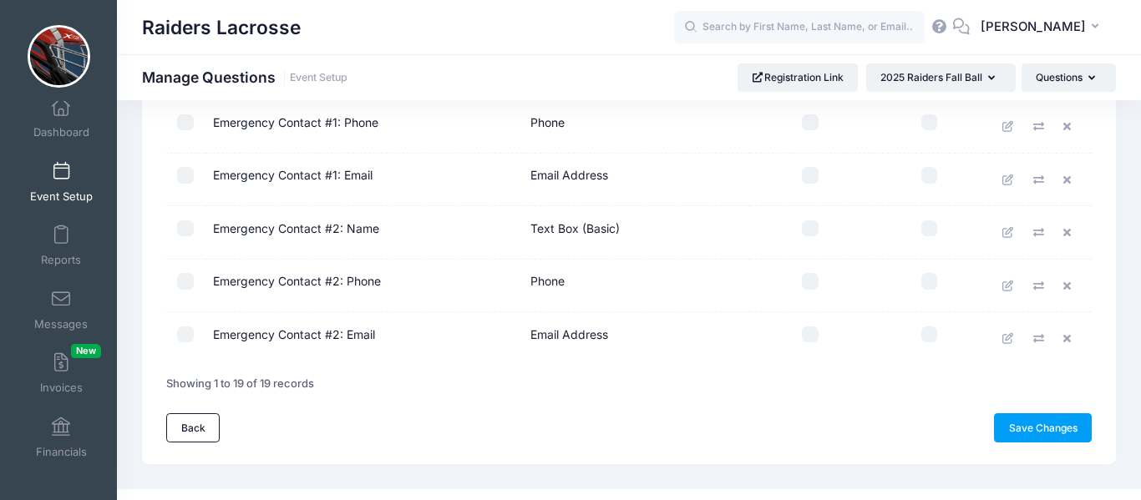
scroll to position [925, 0]
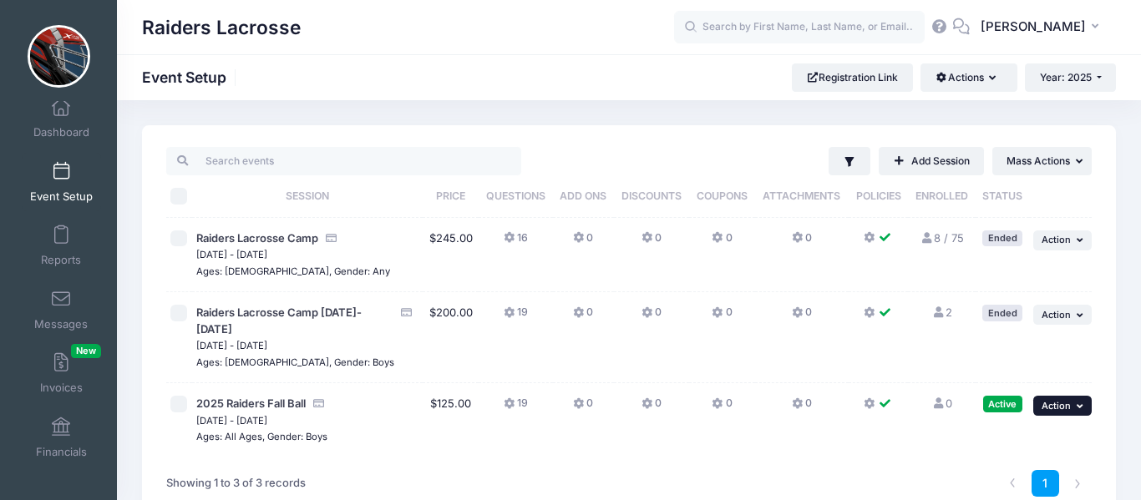
click at [1081, 402] on icon "button" at bounding box center [1082, 406] width 10 height 9
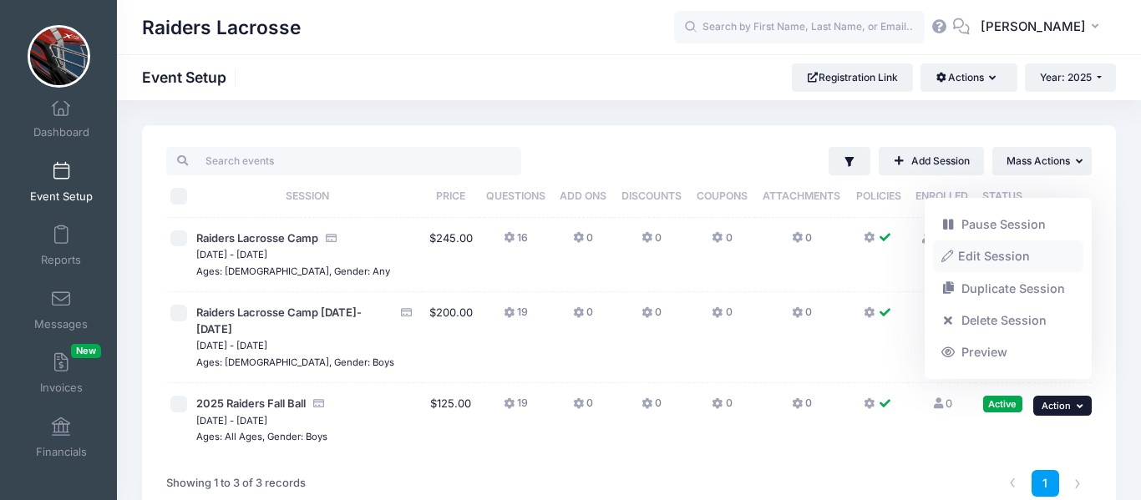
click at [1002, 261] on link "Edit Session" at bounding box center [1008, 257] width 151 height 32
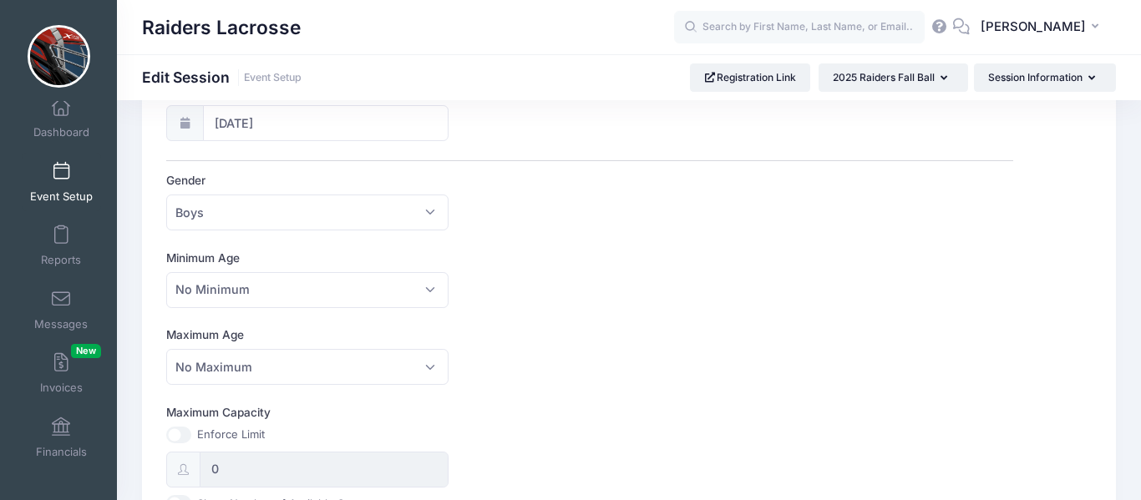
scroll to position [361, 0]
click at [433, 281] on span "No Minimum" at bounding box center [307, 288] width 282 height 36
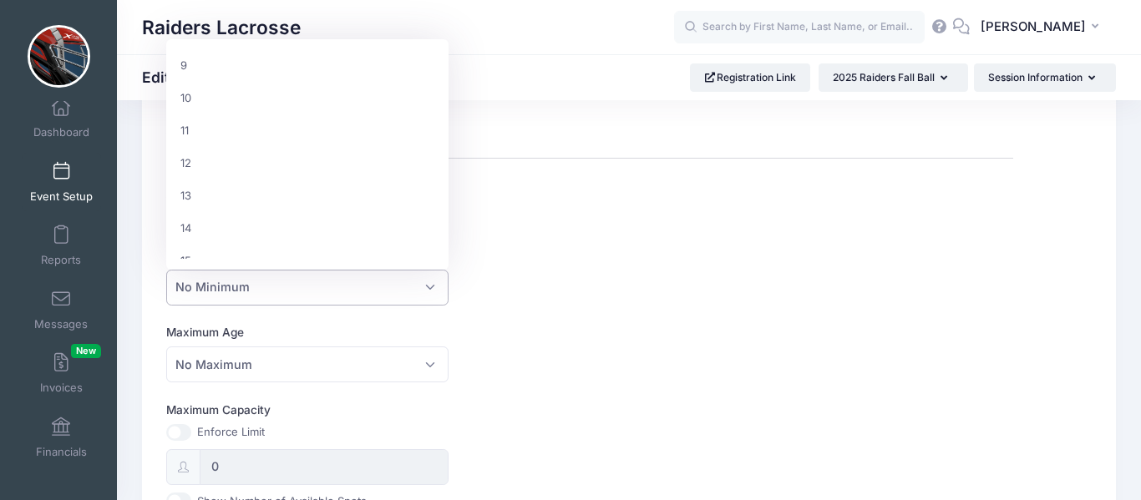
scroll to position [294, 0]
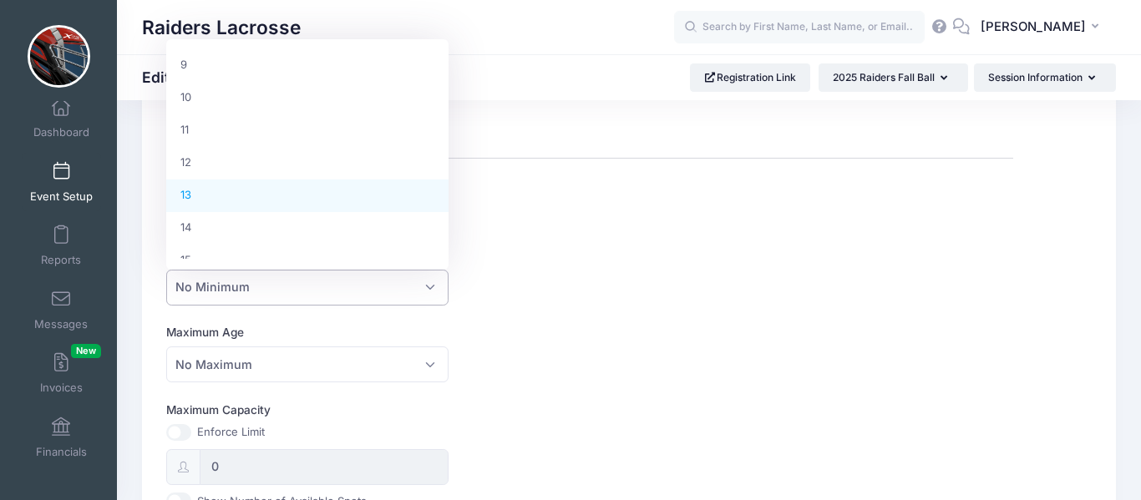
select select "13"
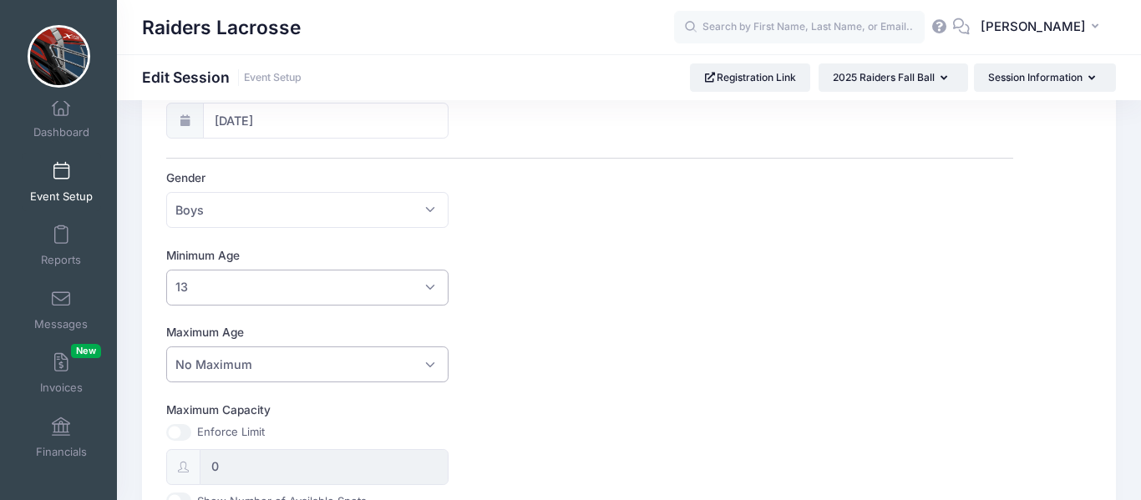
click at [422, 373] on span "No Maximum" at bounding box center [307, 365] width 282 height 36
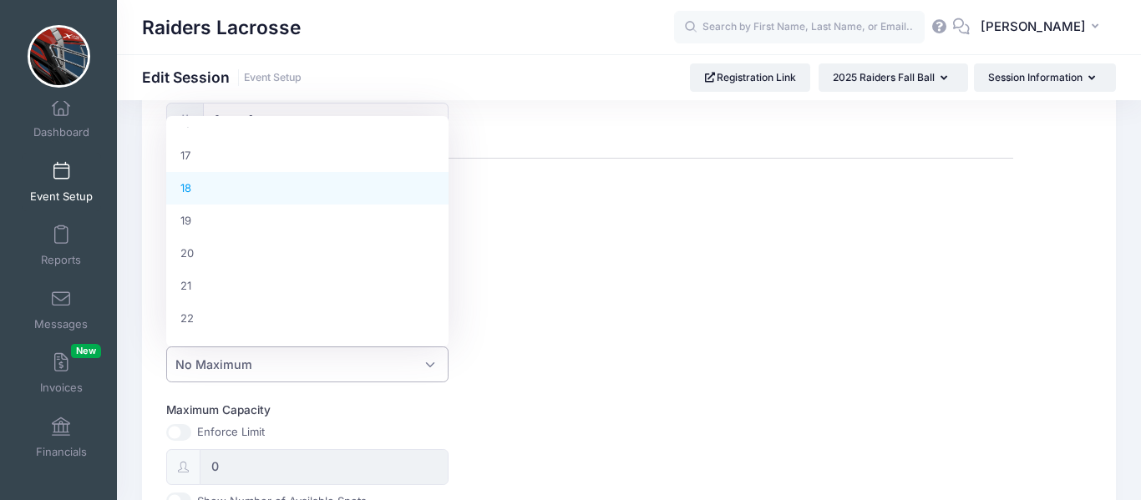
select select "18"
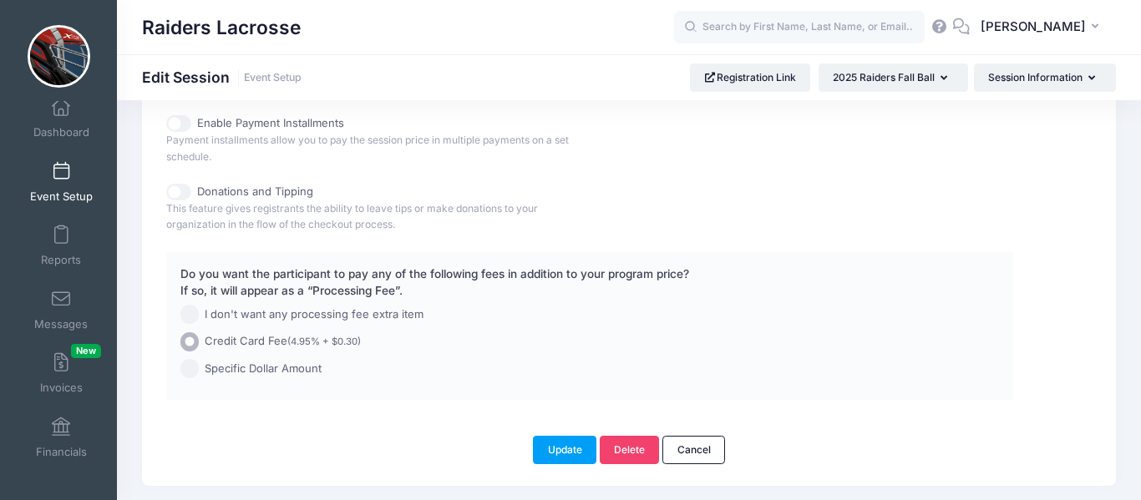
scroll to position [965, 0]
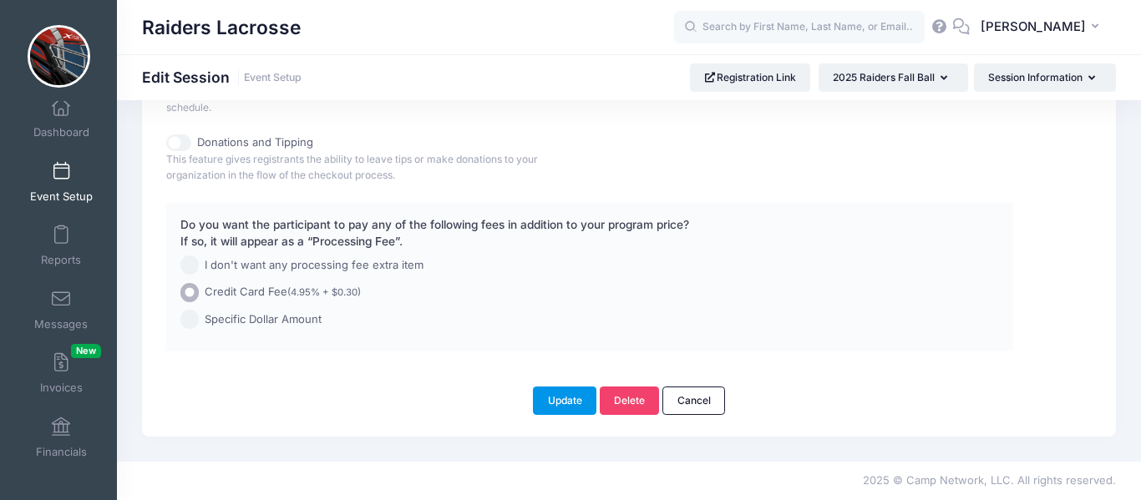
click at [570, 398] on button "Update" at bounding box center [564, 401] width 63 height 28
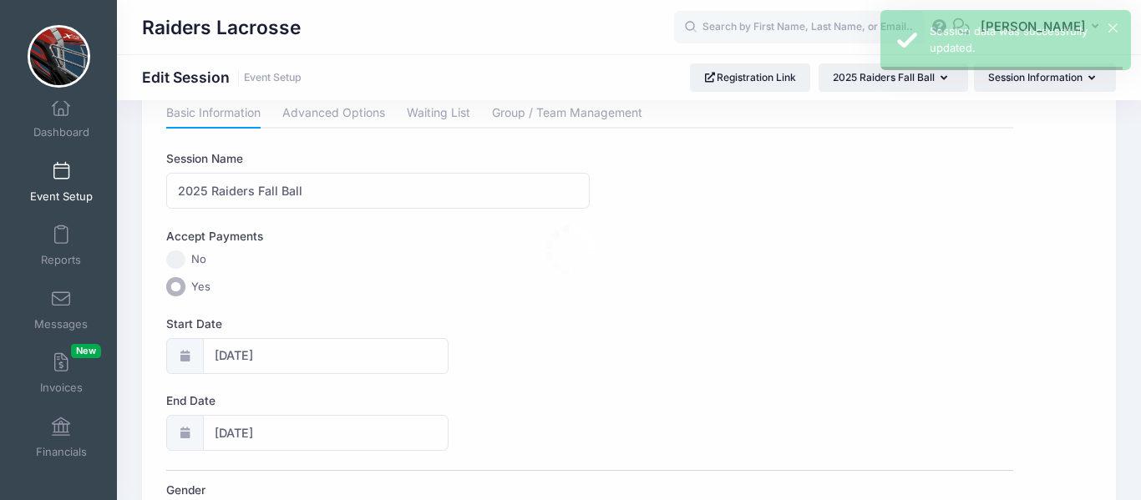
scroll to position [0, 0]
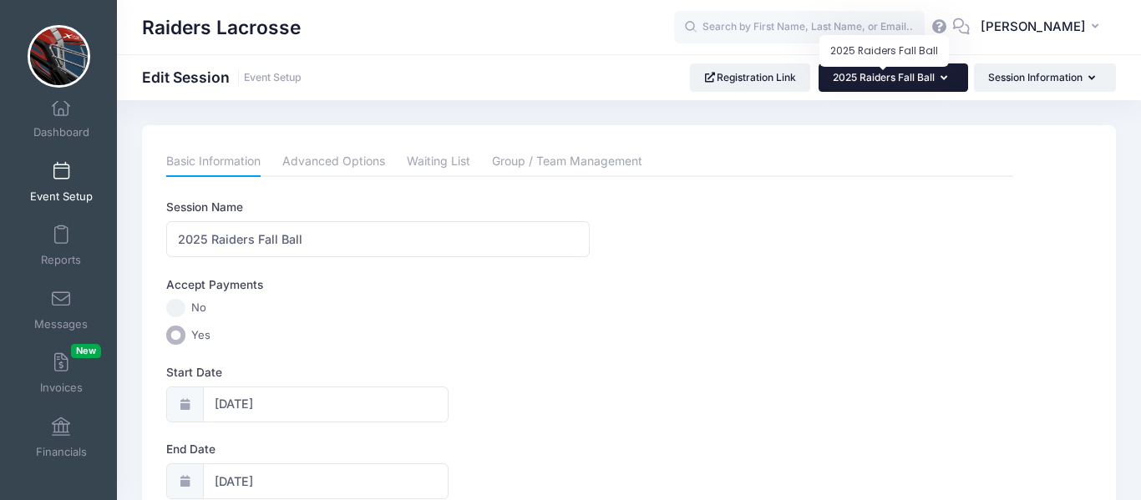
click at [852, 77] on span "2025 Raiders Fall Ball" at bounding box center [884, 77] width 102 height 13
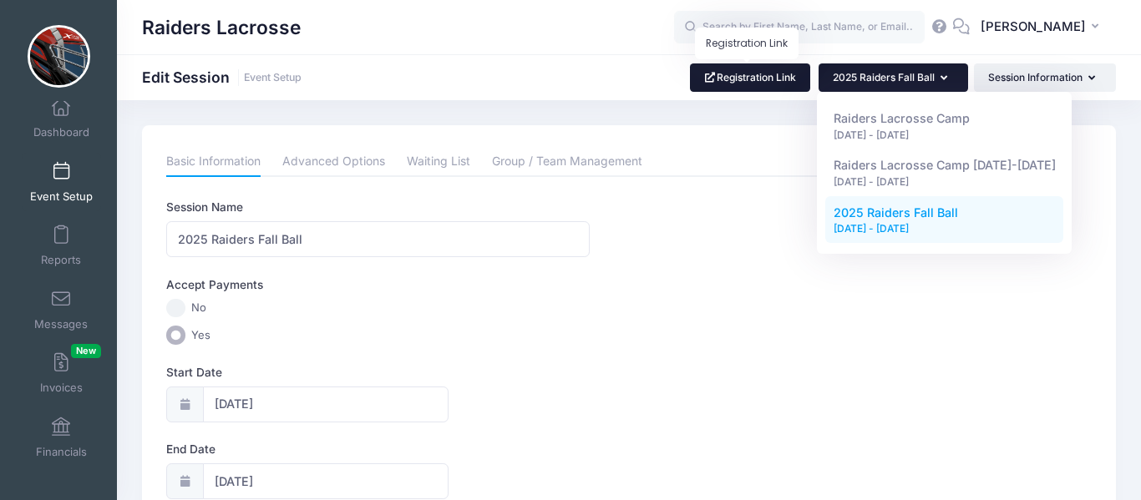
click at [790, 85] on link "Registration Link" at bounding box center [750, 77] width 121 height 28
